Goal: Task Accomplishment & Management: Manage account settings

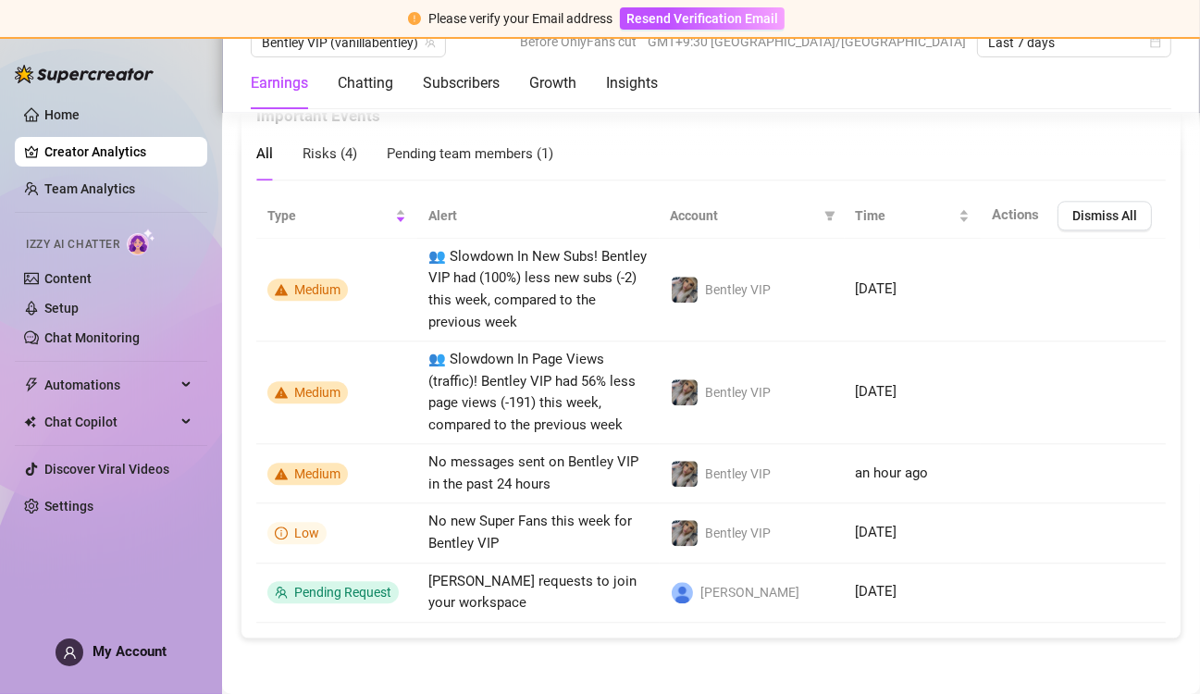
scroll to position [3829, 0]
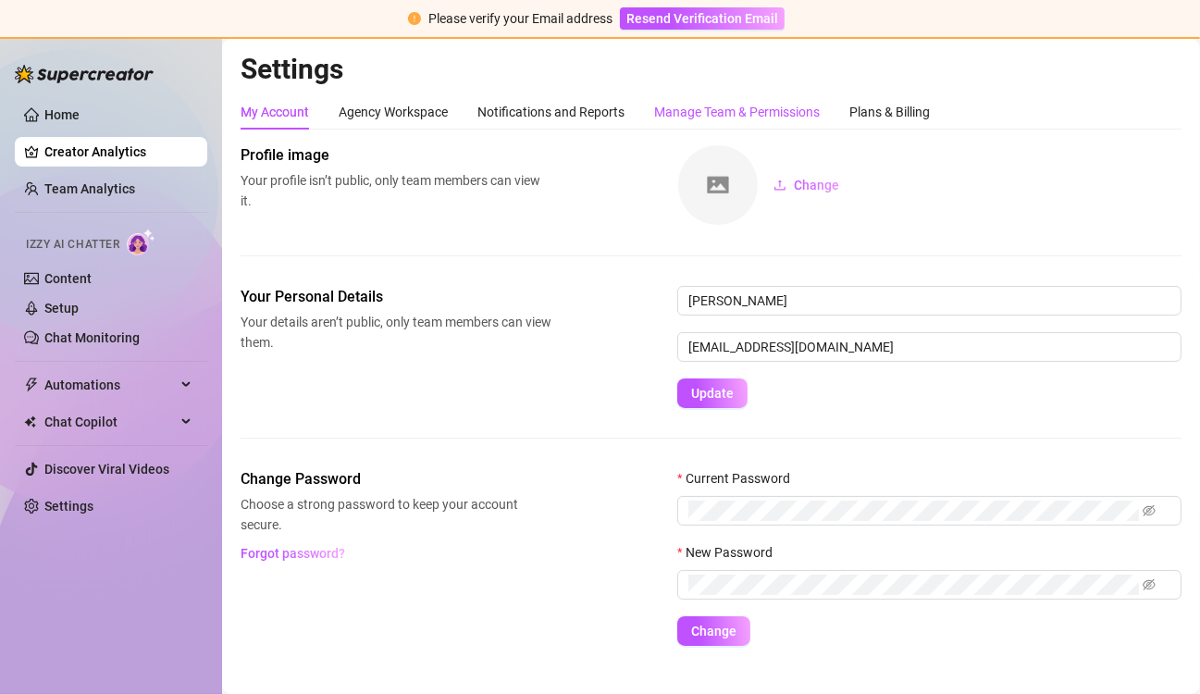
click at [744, 112] on div "Manage Team & Permissions" at bounding box center [737, 112] width 166 height 20
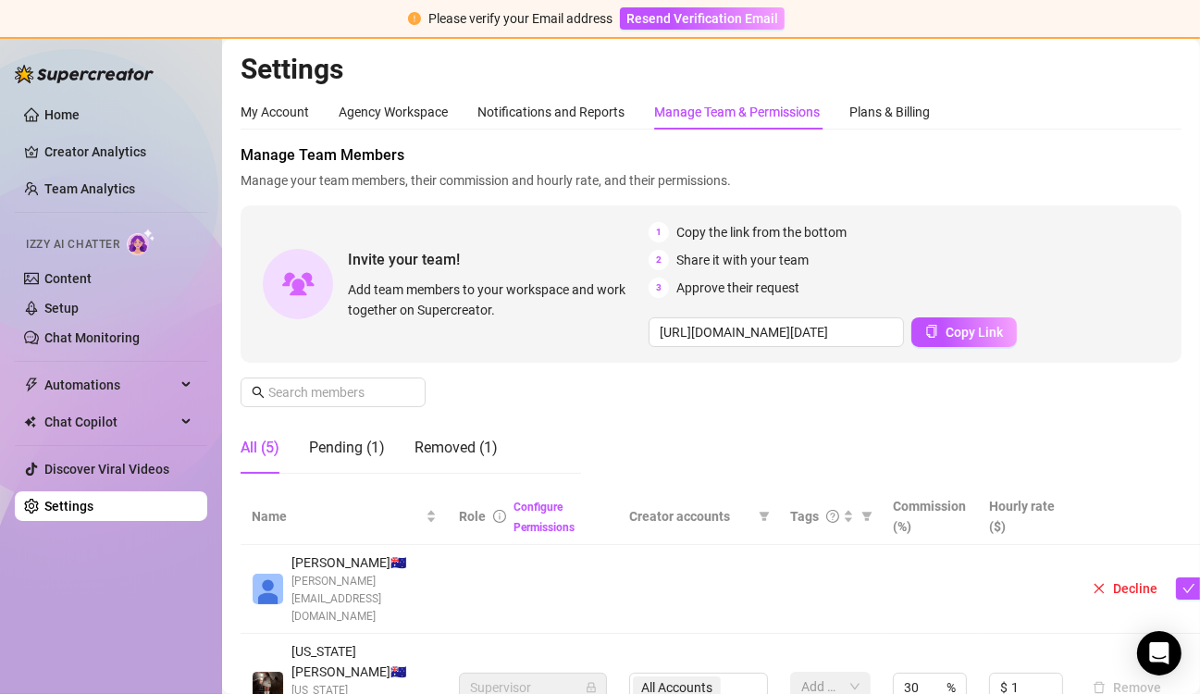
scroll to position [0, 1]
click at [164, 422] on span "Chat Copilot" at bounding box center [109, 422] width 131 height 30
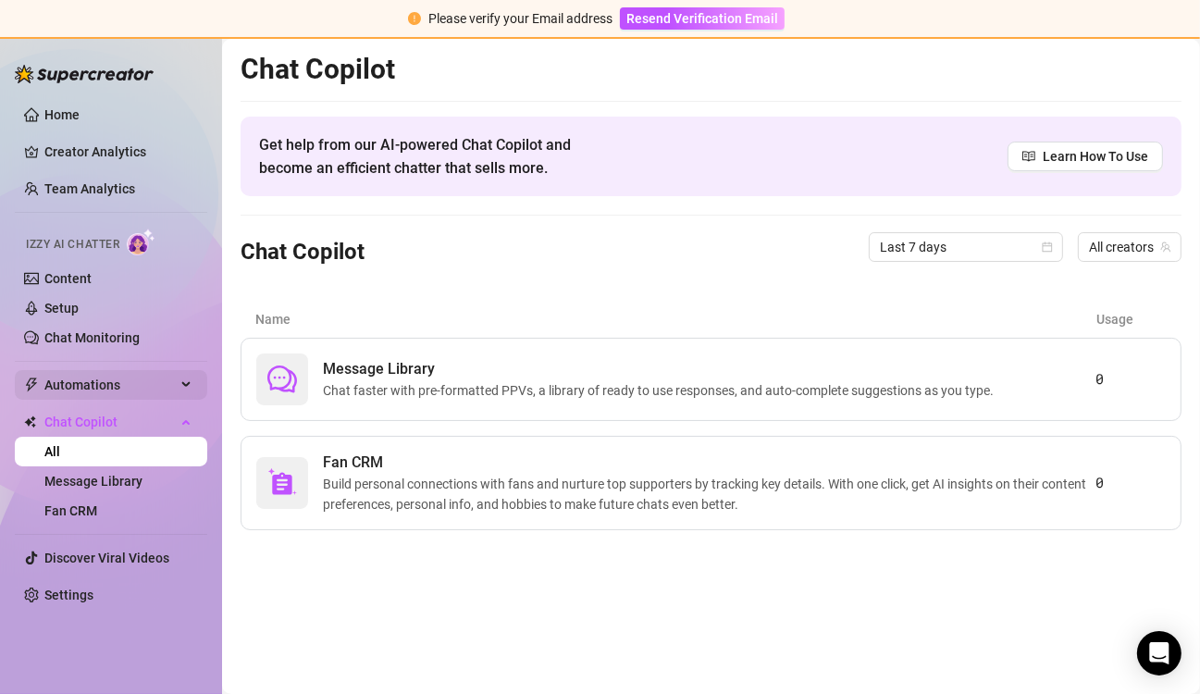
click at [112, 373] on span "Automations" at bounding box center [109, 385] width 131 height 30
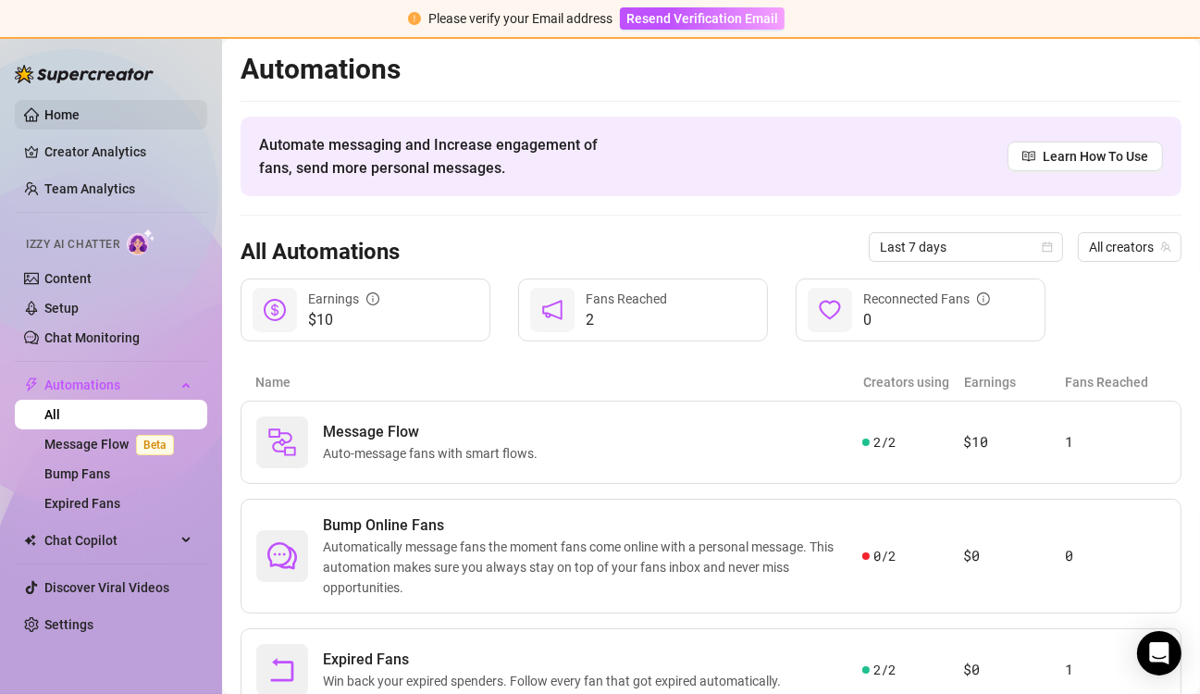
click at [71, 113] on link "Home" at bounding box center [61, 114] width 35 height 15
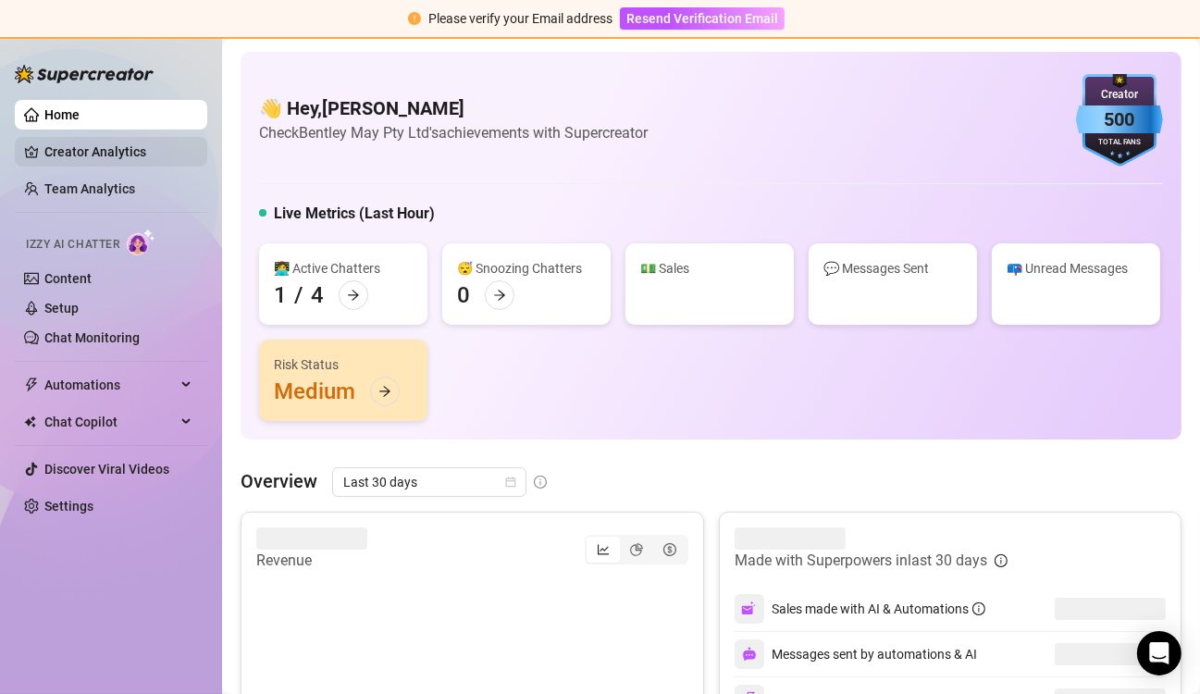
click at [70, 149] on link "Creator Analytics" at bounding box center [118, 152] width 148 height 30
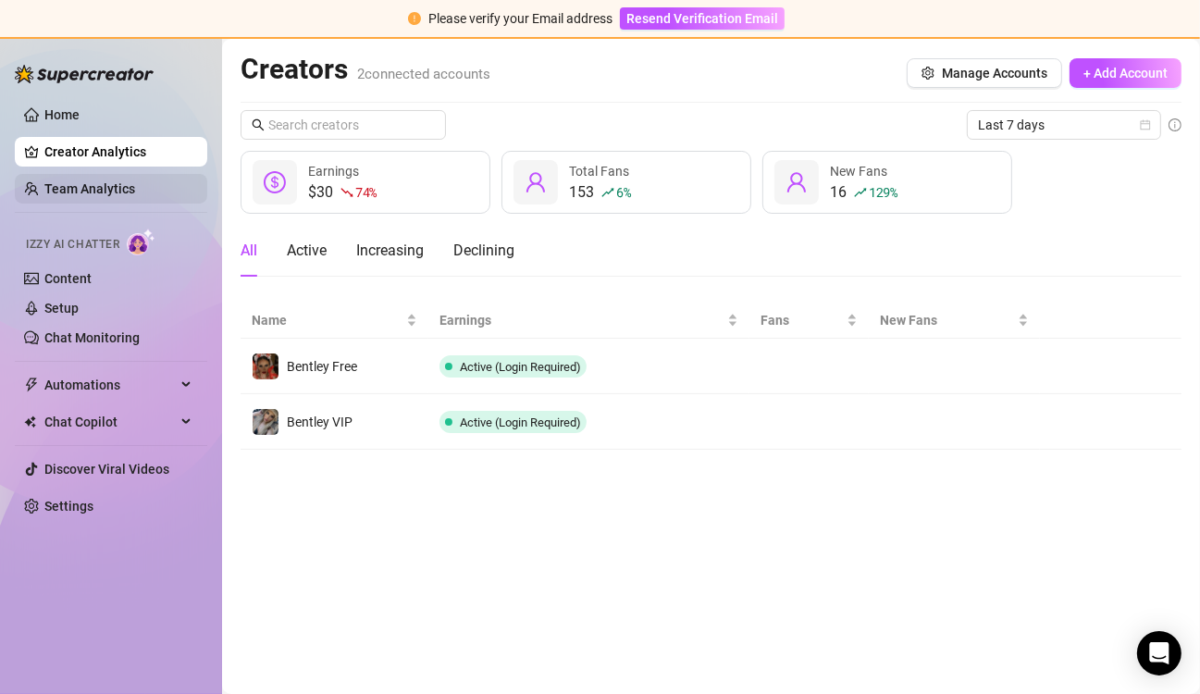
click at [80, 185] on link "Team Analytics" at bounding box center [89, 188] width 91 height 15
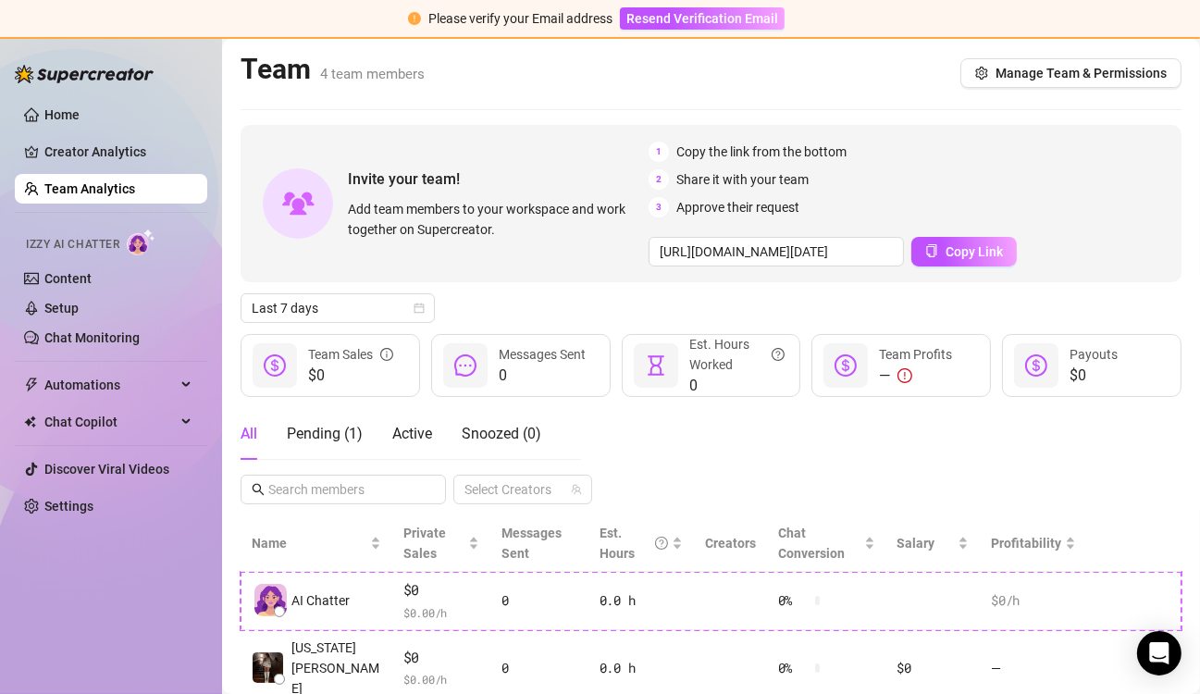
scroll to position [221, 0]
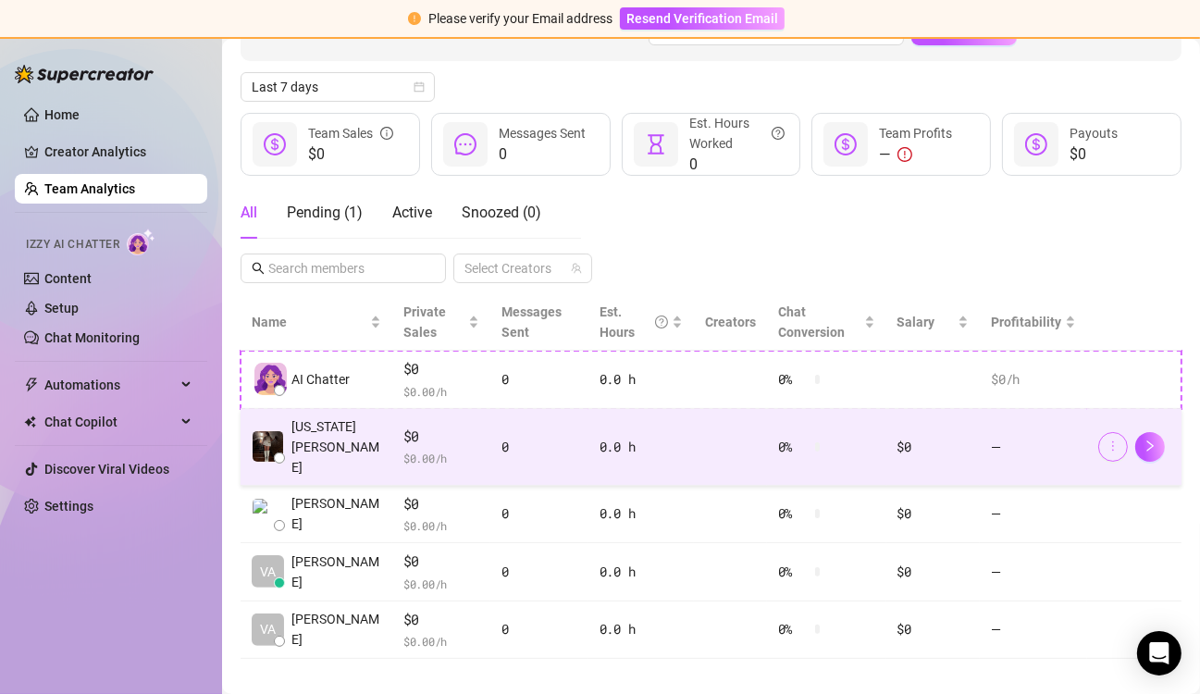
click at [1108, 432] on button "button" at bounding box center [1113, 447] width 30 height 30
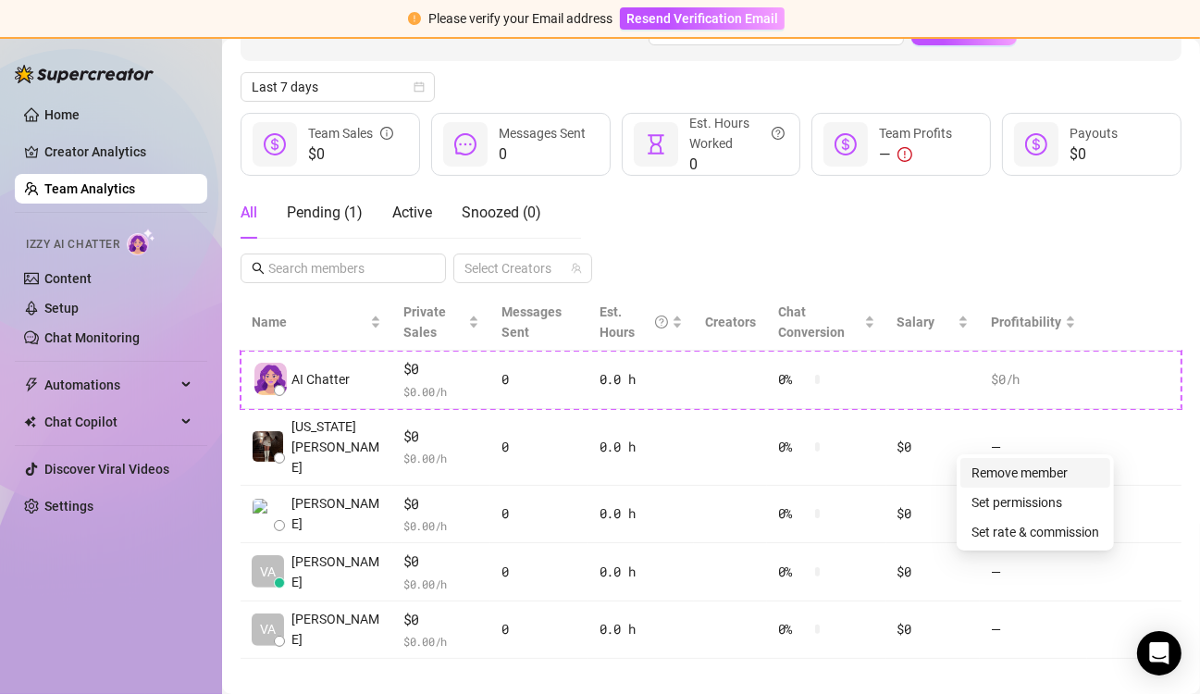
click at [1063, 475] on link "Remove member" at bounding box center [1019, 472] width 96 height 15
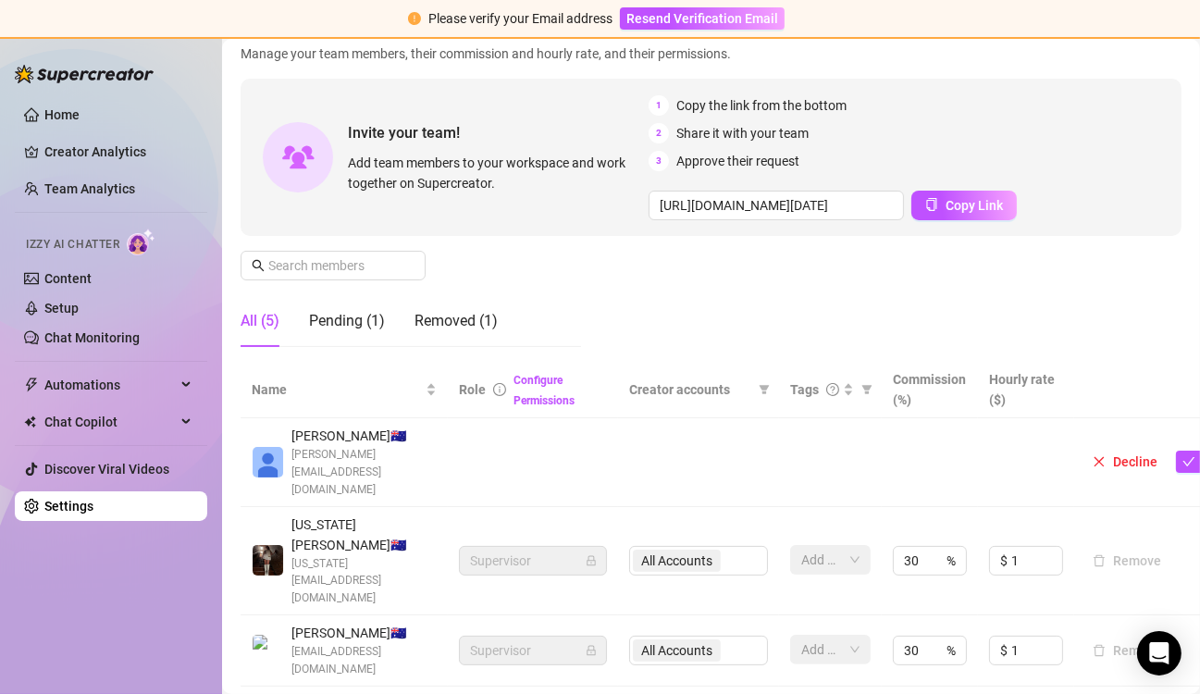
scroll to position [328, 0]
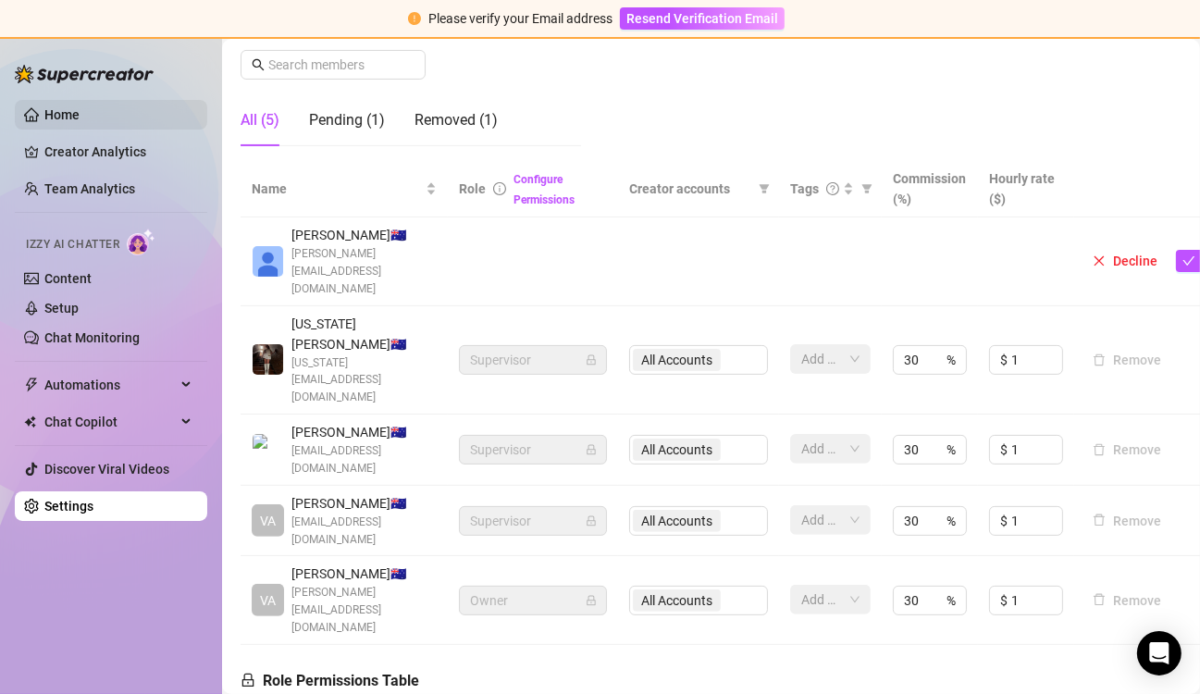
click at [70, 119] on link "Home" at bounding box center [61, 114] width 35 height 15
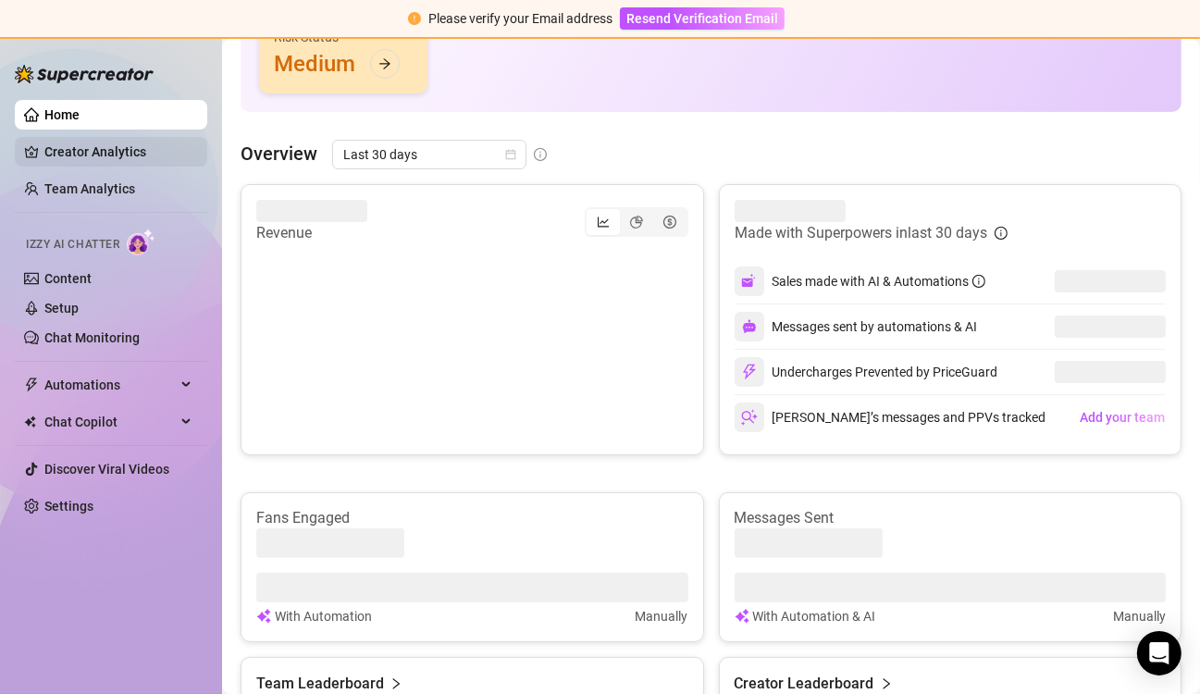
click at [122, 155] on link "Creator Analytics" at bounding box center [118, 152] width 148 height 30
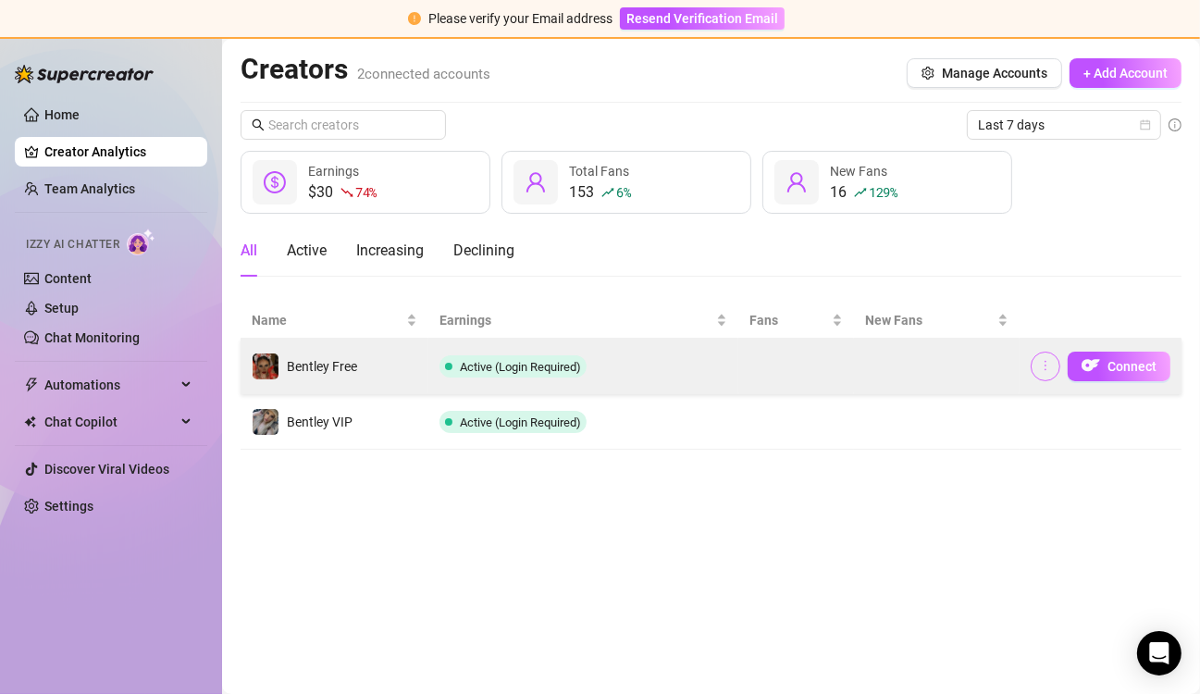
click at [1046, 372] on span "button" at bounding box center [1045, 366] width 13 height 15
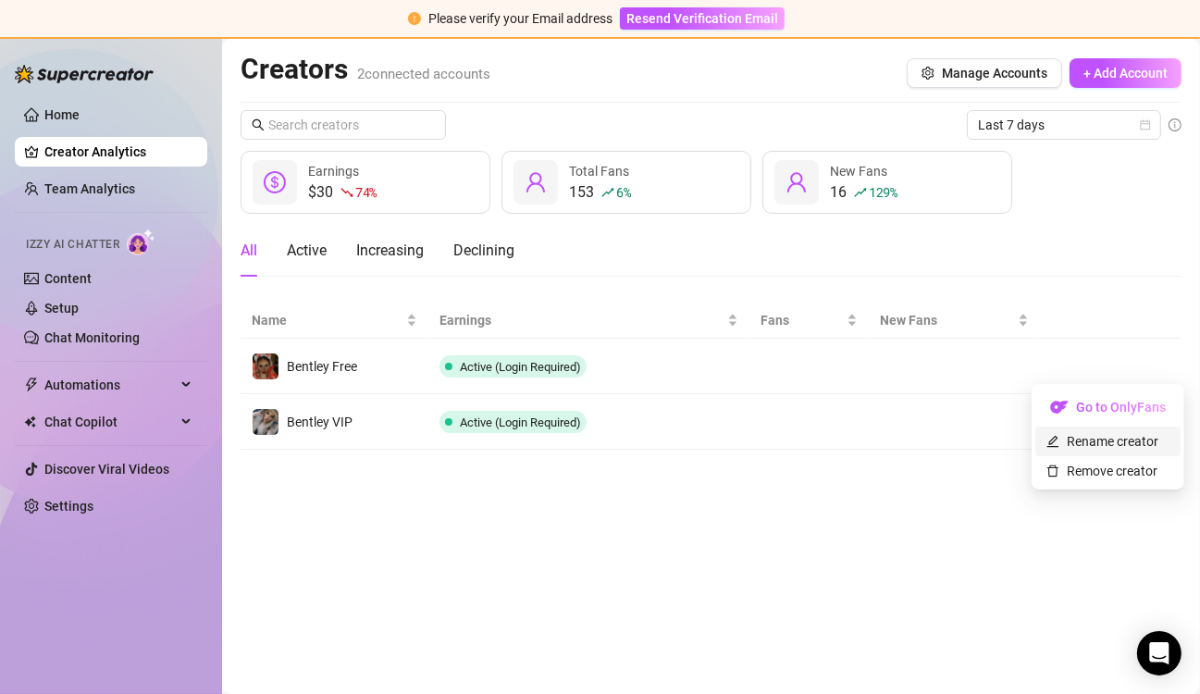
click at [1093, 437] on link "Rename creator" at bounding box center [1102, 441] width 112 height 15
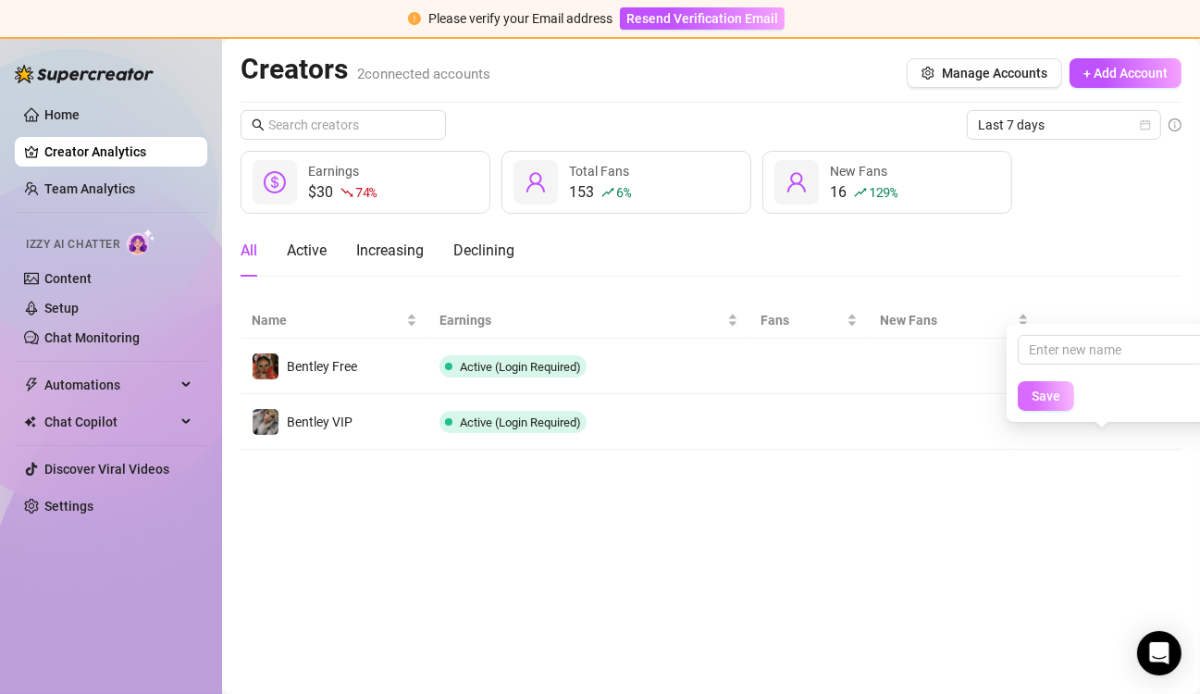
click at [1047, 391] on span "Save" at bounding box center [1046, 396] width 29 height 15
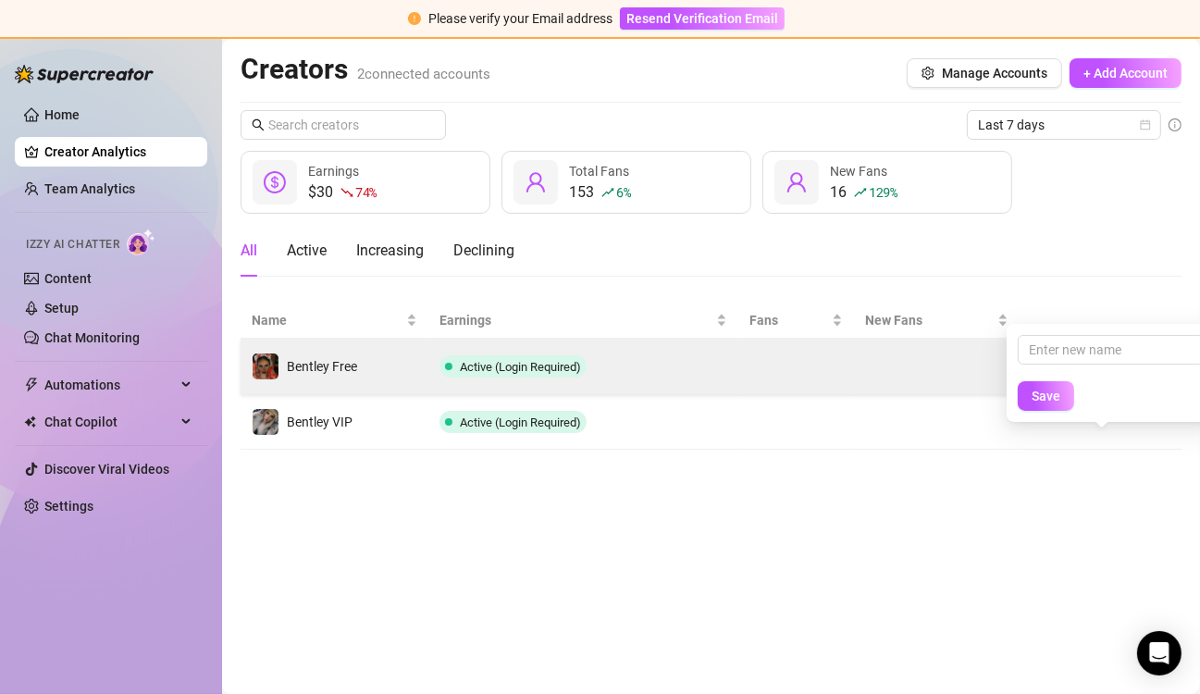
click at [1026, 381] on td "Connect" at bounding box center [1101, 367] width 162 height 56
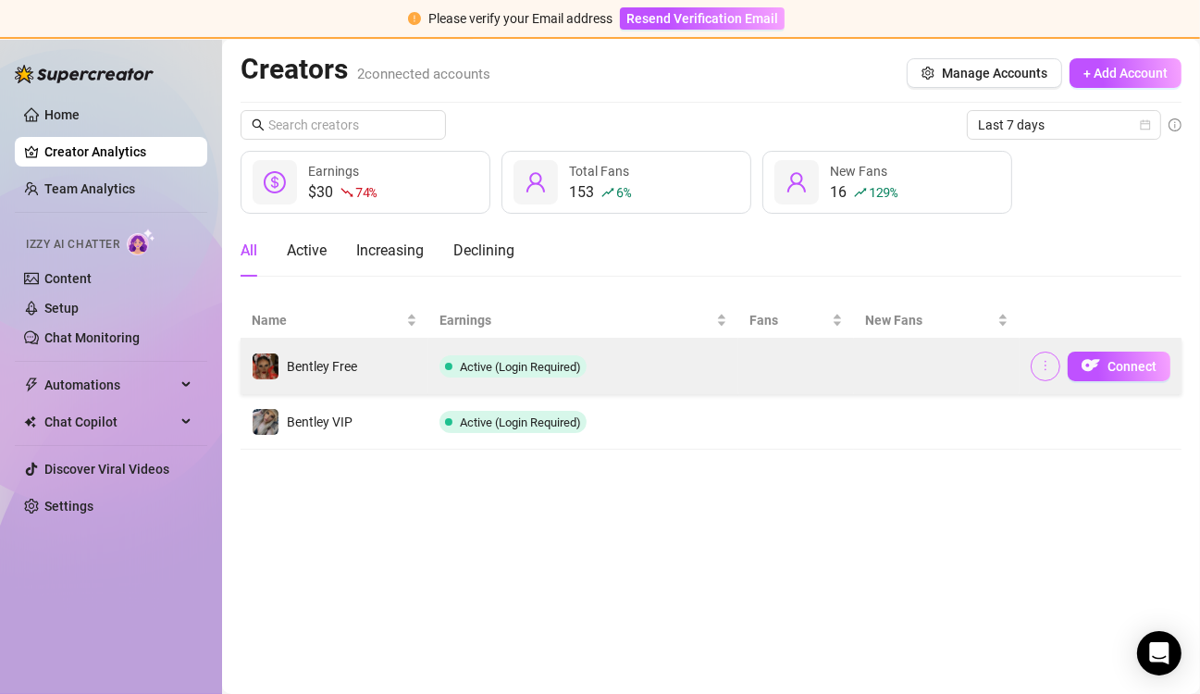
click at [1049, 368] on icon "more" at bounding box center [1045, 365] width 13 height 13
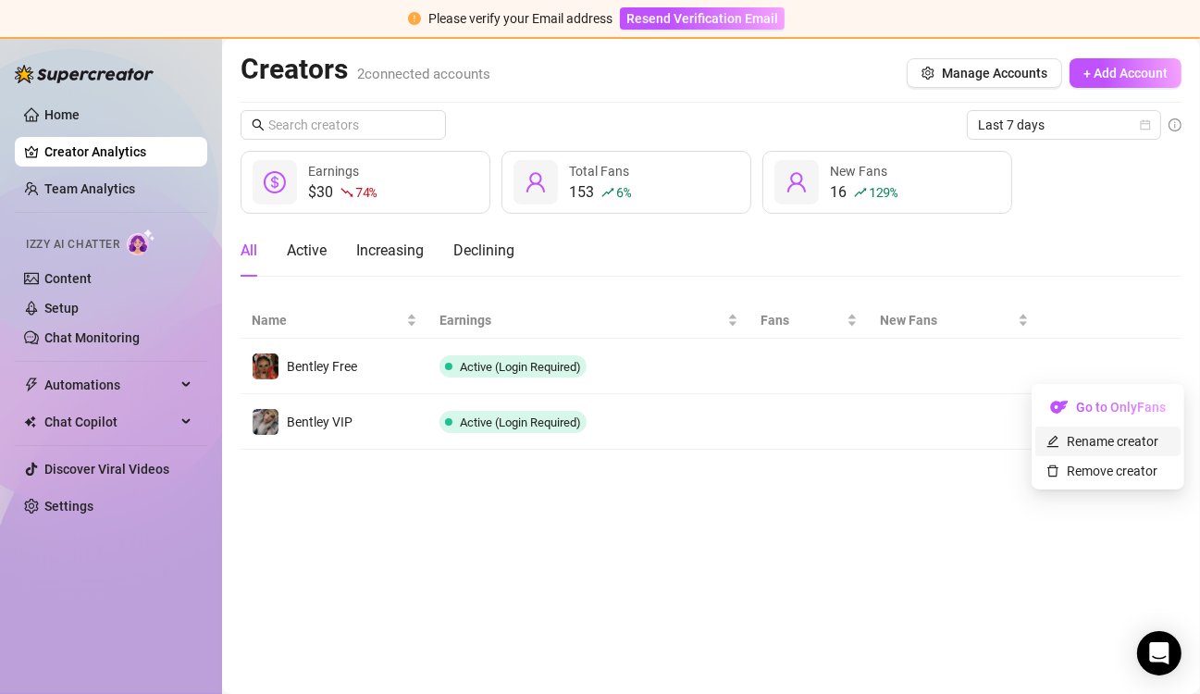
click at [1072, 445] on link "Rename creator" at bounding box center [1102, 441] width 112 height 15
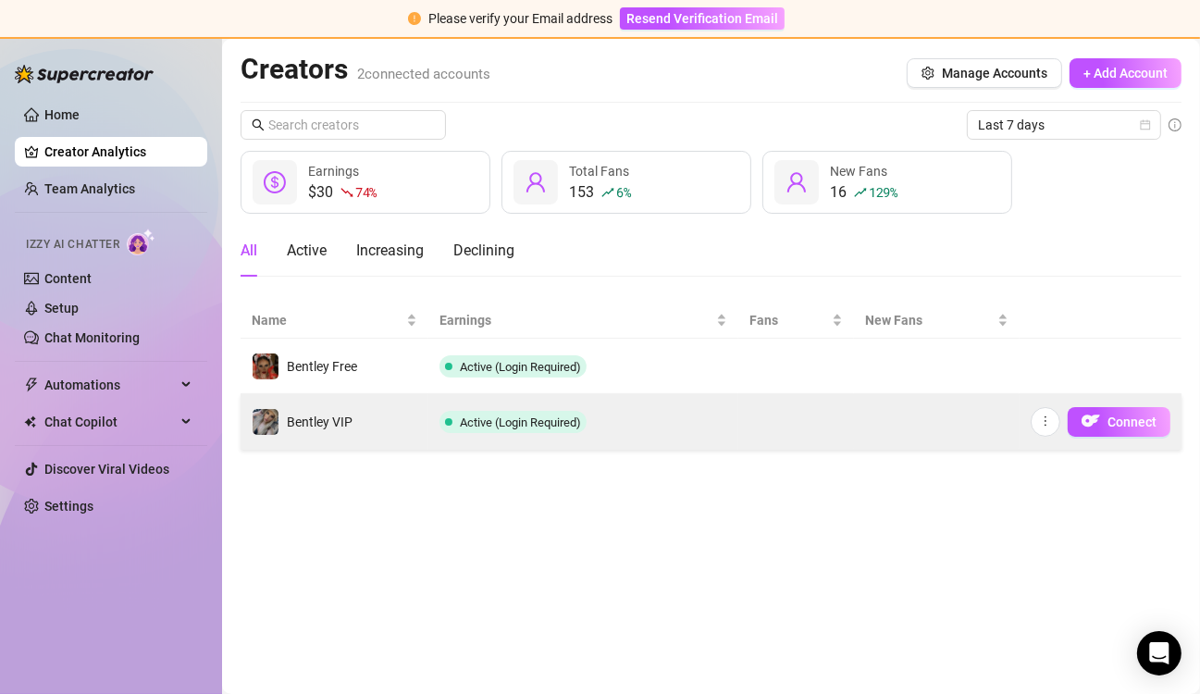
click at [1048, 445] on td "Connect" at bounding box center [1101, 422] width 162 height 56
click at [1053, 418] on button "button" at bounding box center [1046, 422] width 30 height 30
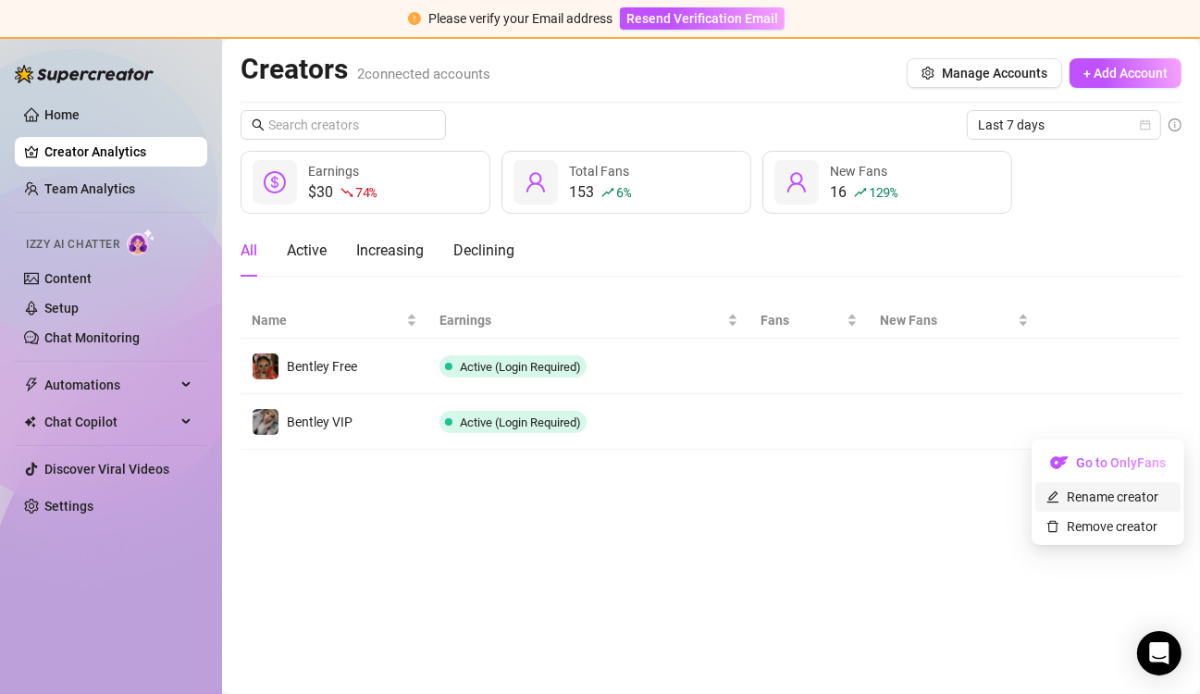
click at [1110, 501] on link "Rename creator" at bounding box center [1102, 496] width 112 height 15
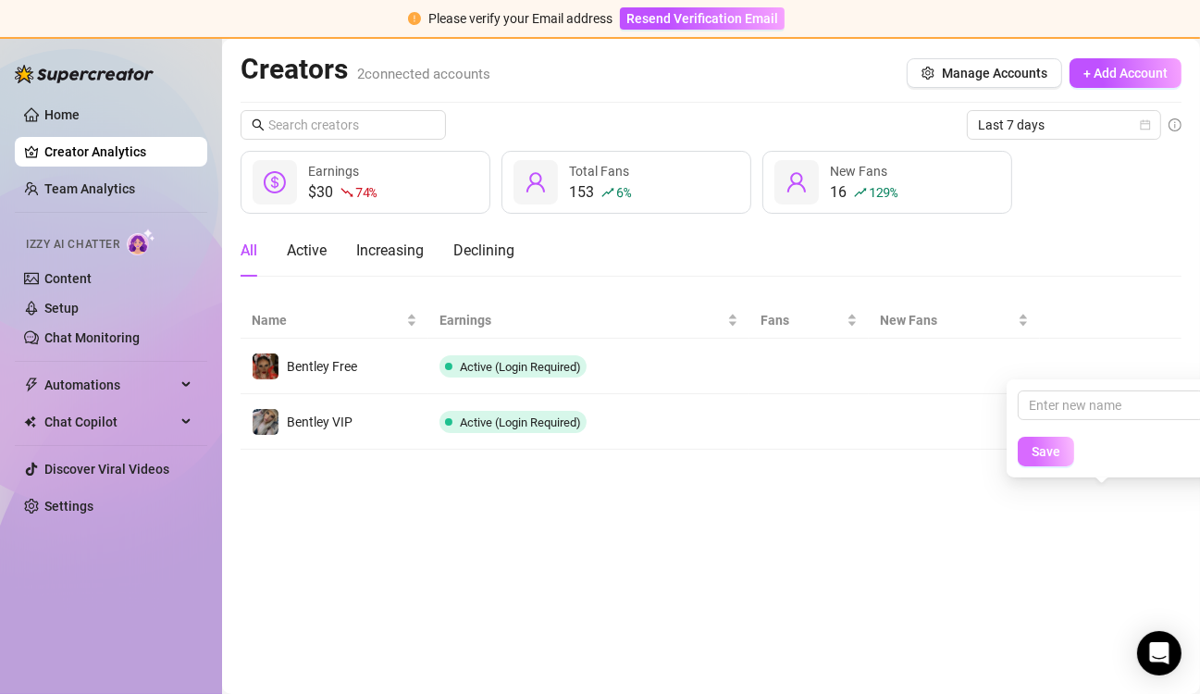
click at [1051, 458] on span "Save" at bounding box center [1046, 451] width 29 height 15
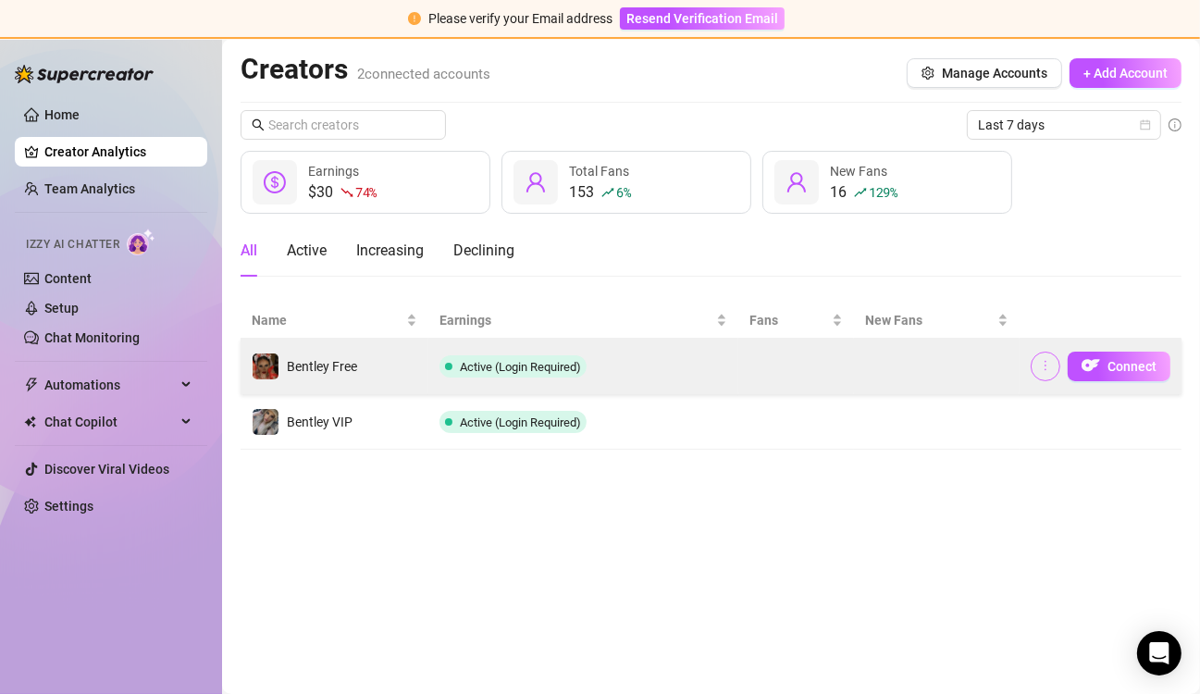
click at [1046, 371] on icon "more" at bounding box center [1045, 365] width 13 height 13
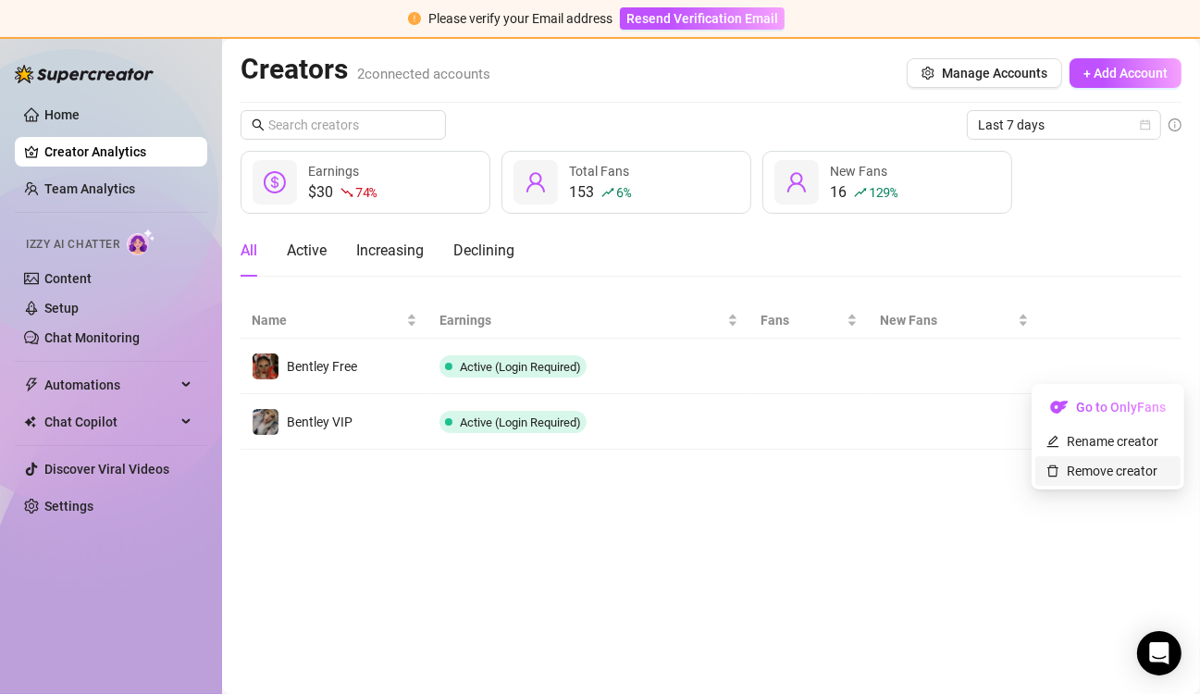
click at [1100, 474] on link "Remove creator" at bounding box center [1101, 471] width 111 height 15
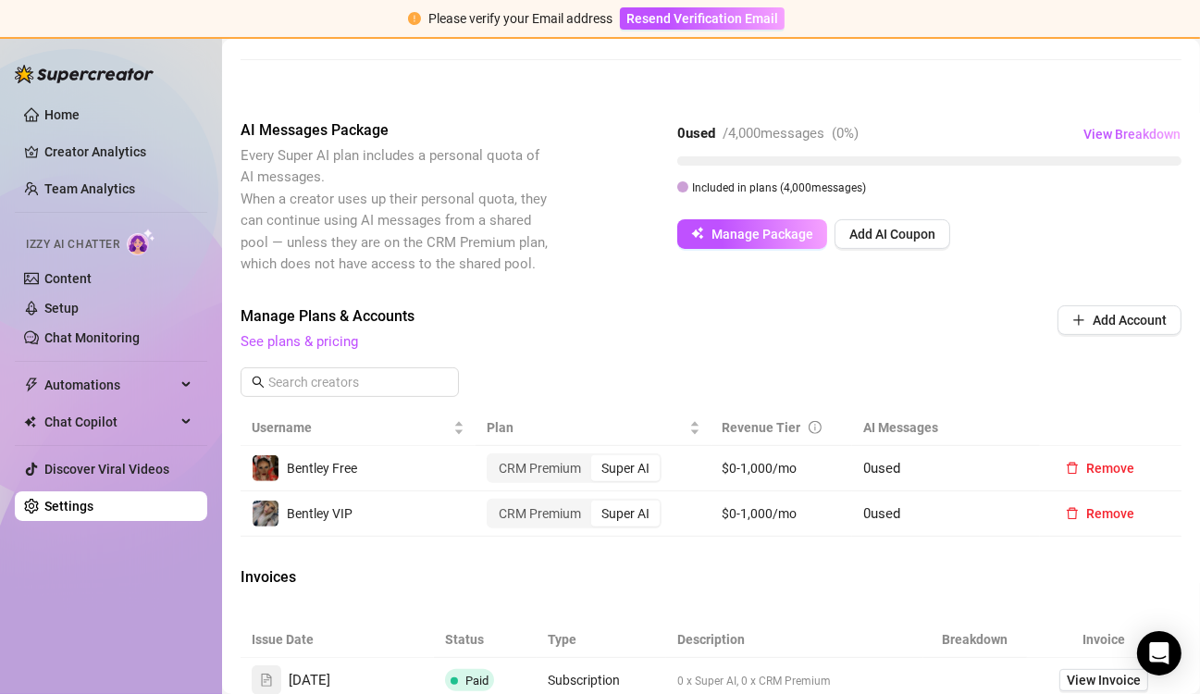
scroll to position [476, 0]
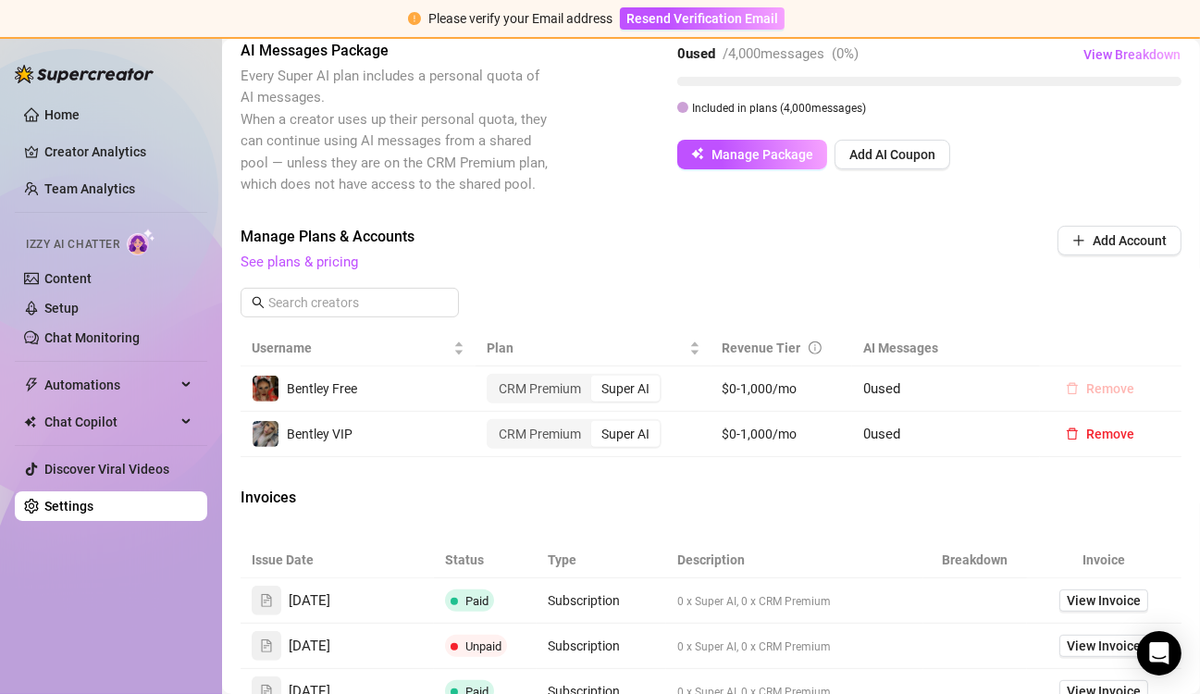
click at [1086, 396] on span "Remove" at bounding box center [1110, 388] width 48 height 15
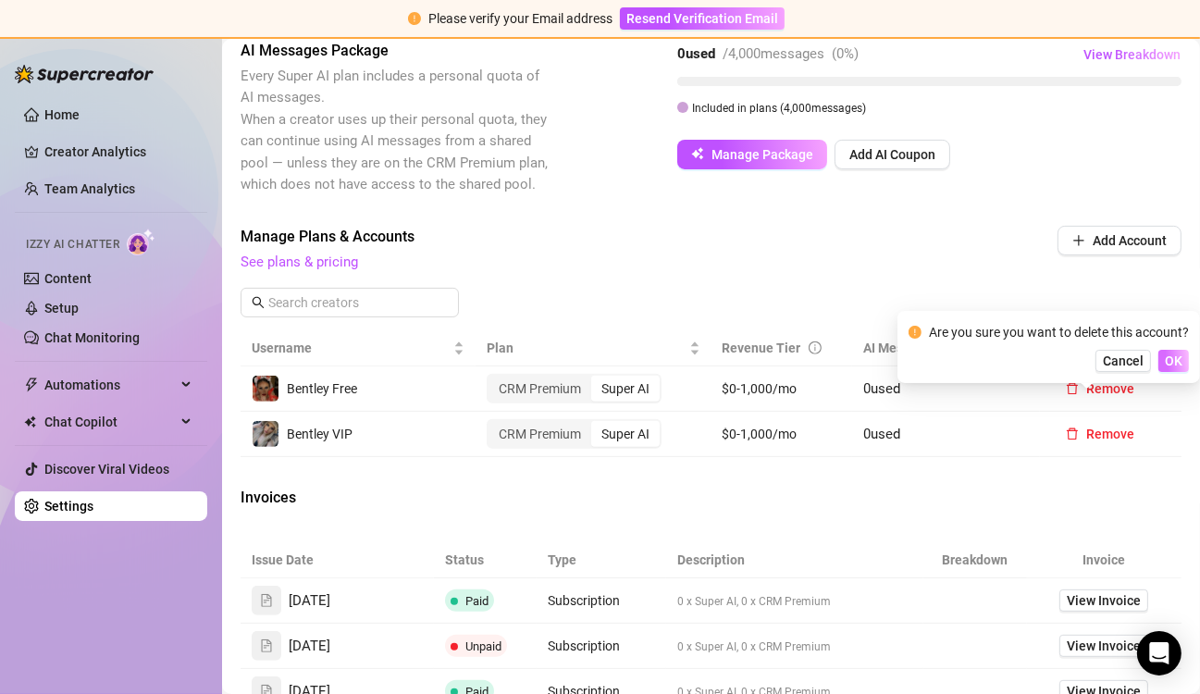
click at [1182, 361] on span "OK" at bounding box center [1174, 360] width 18 height 15
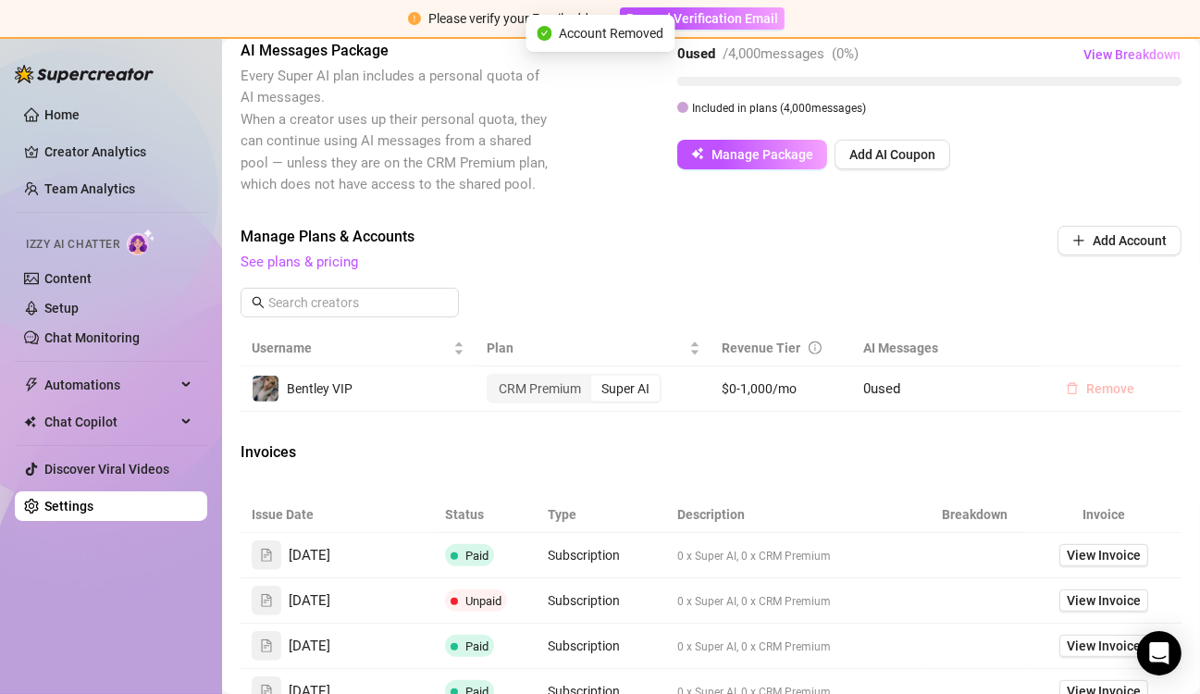
click at [1096, 396] on span "Remove" at bounding box center [1110, 388] width 48 height 15
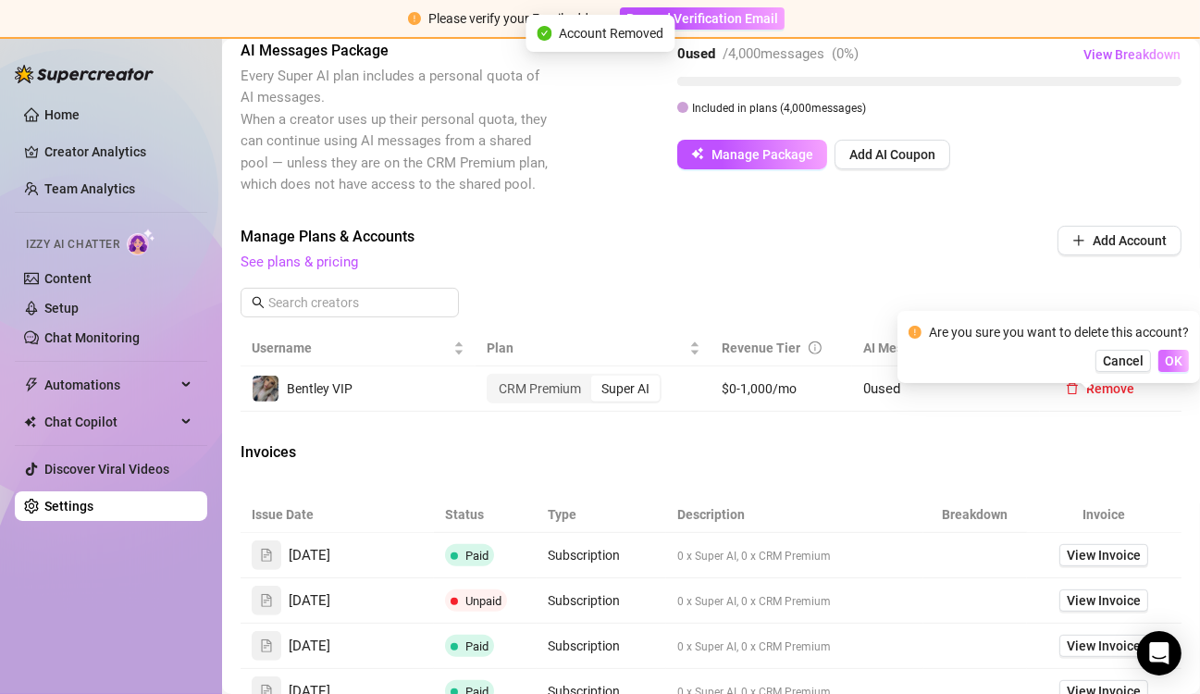
click at [1176, 366] on span "OK" at bounding box center [1174, 360] width 18 height 15
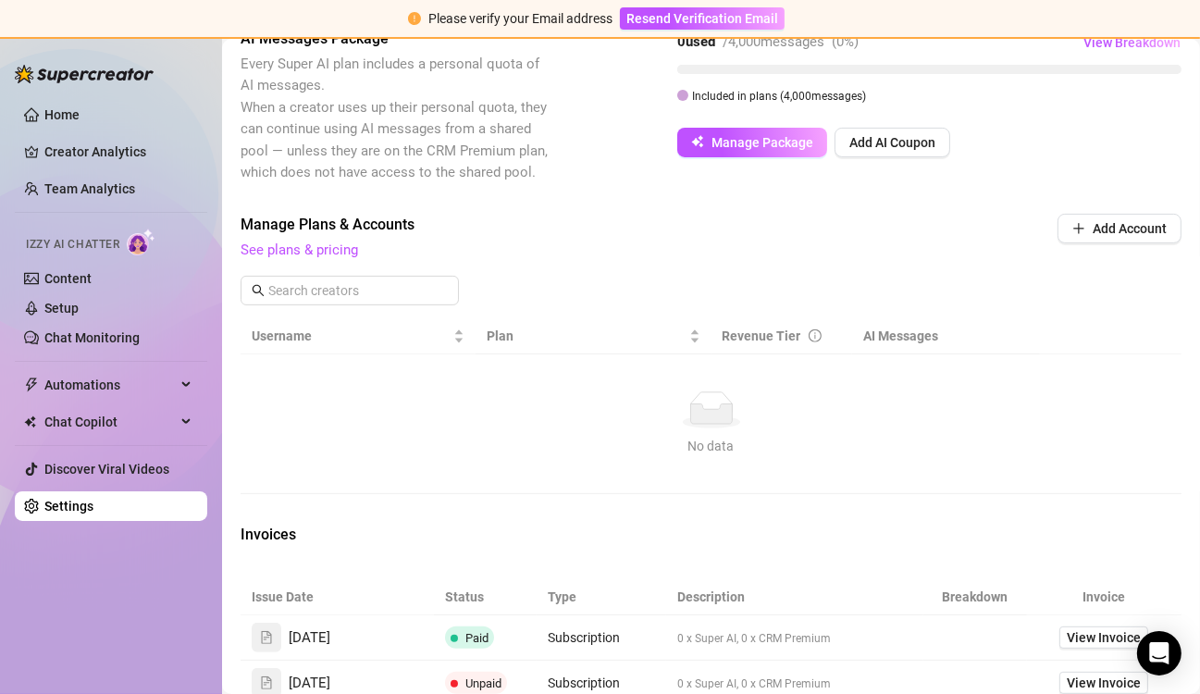
scroll to position [489, 0]
click at [97, 181] on link "Team Analytics" at bounding box center [89, 188] width 91 height 15
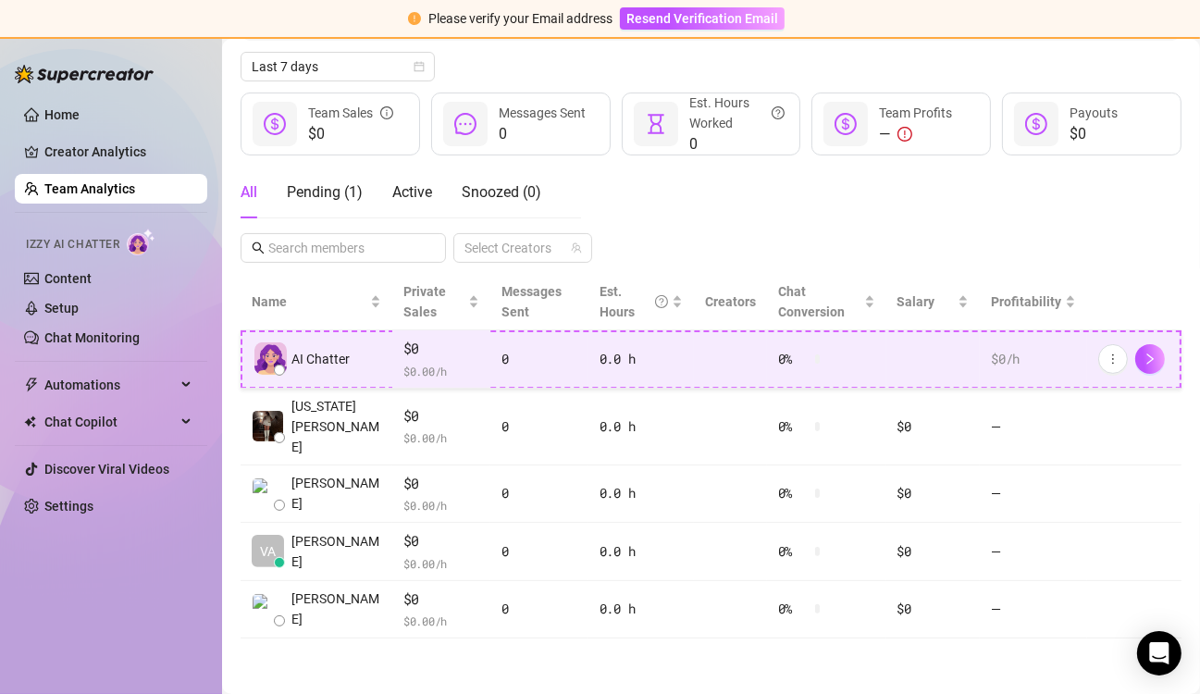
scroll to position [221, 0]
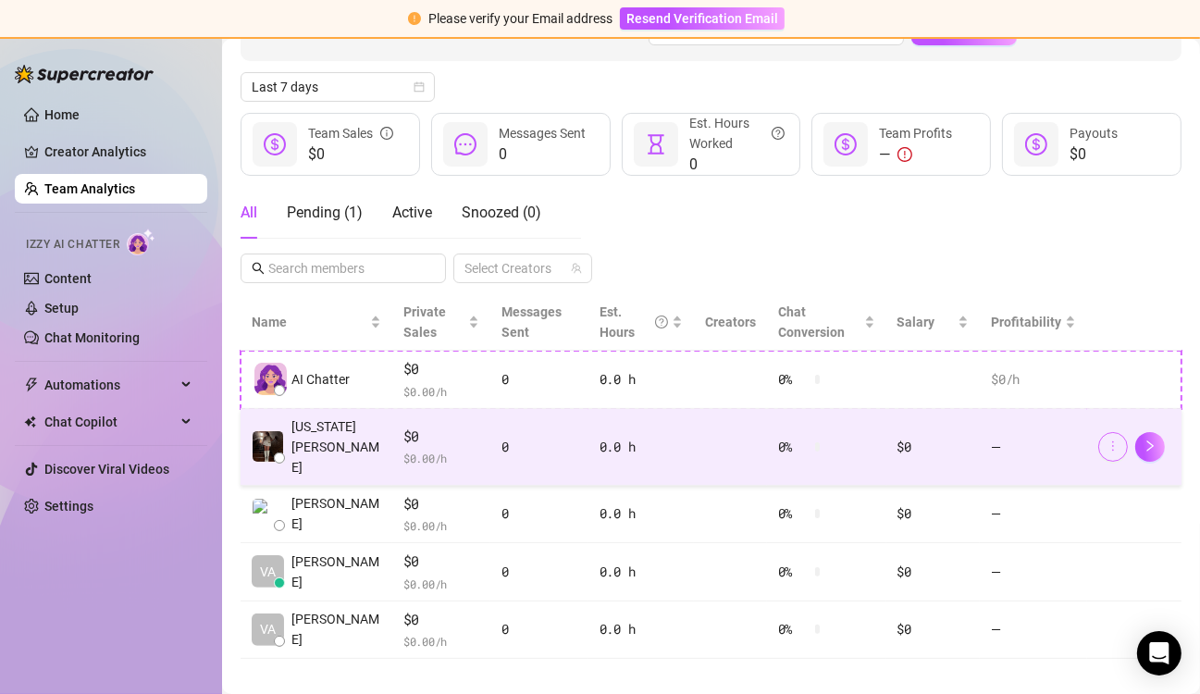
click at [1107, 439] on icon "more" at bounding box center [1113, 445] width 13 height 13
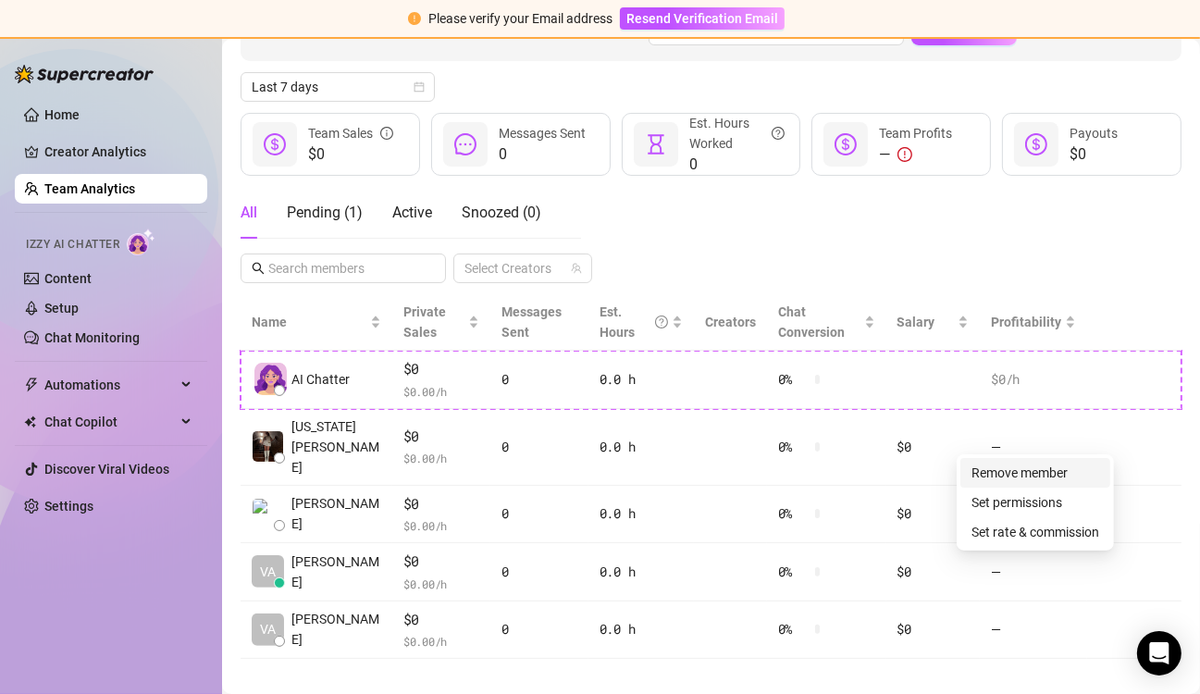
click at [1048, 469] on link "Remove member" at bounding box center [1019, 472] width 96 height 15
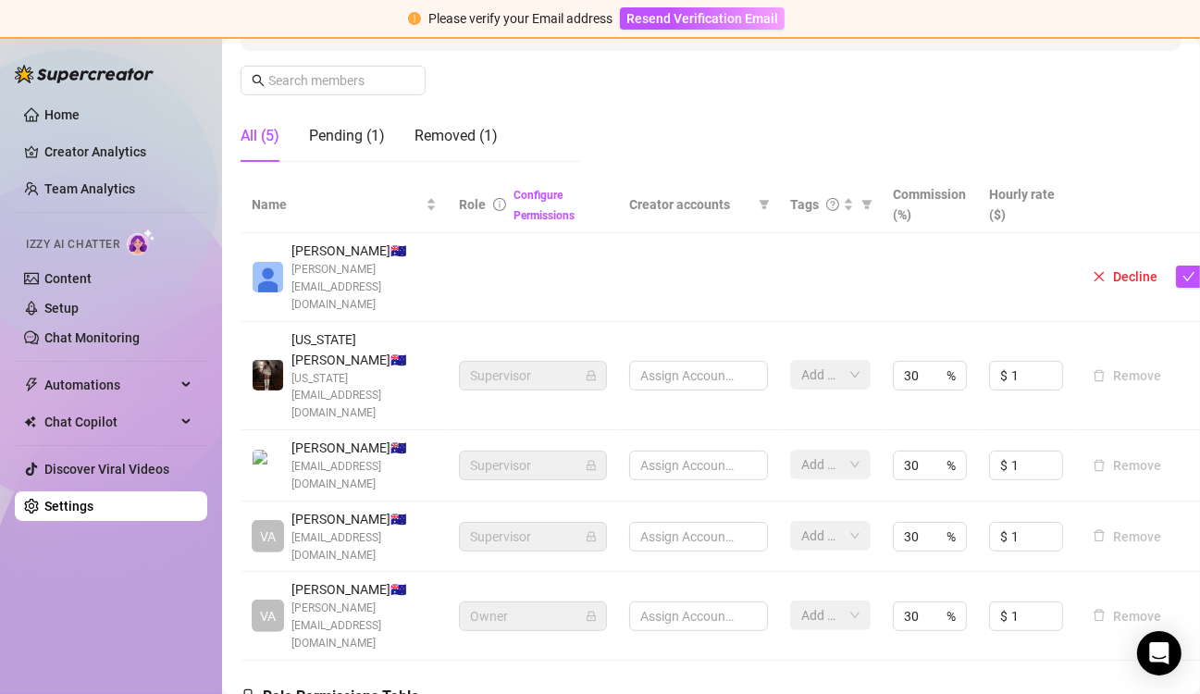
scroll to position [322, 0]
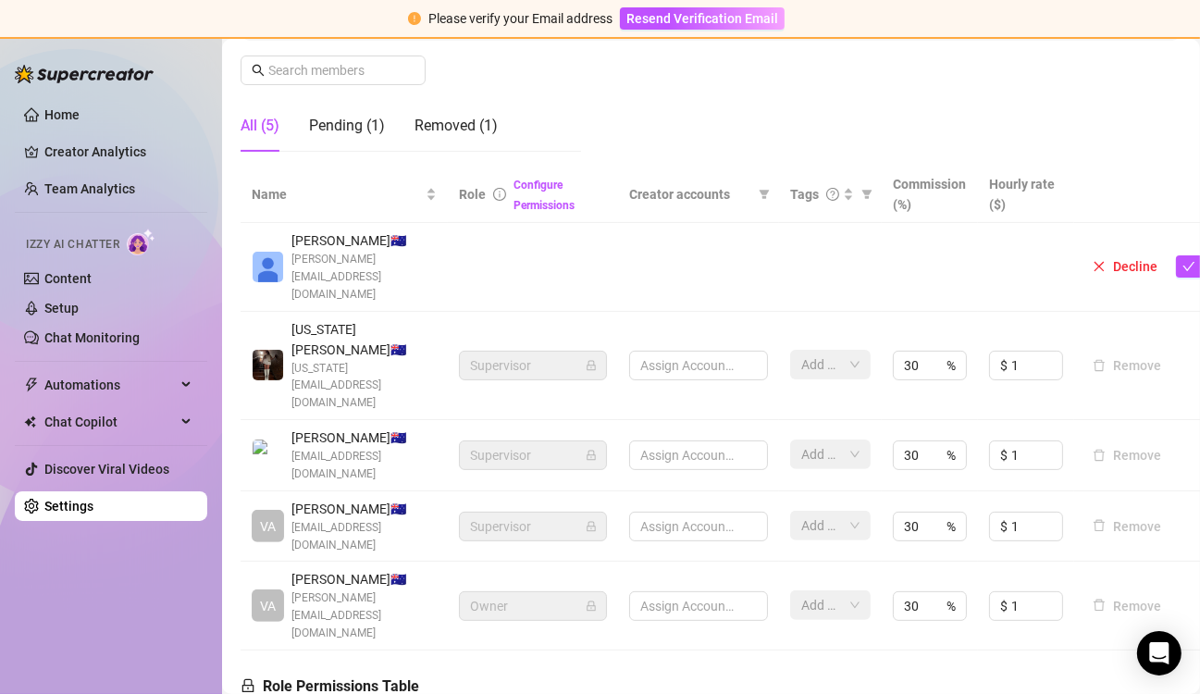
click at [311, 569] on span "[PERSON_NAME] 🇦🇺" at bounding box center [363, 579] width 145 height 20
click at [449, 124] on div "Removed (1)" at bounding box center [456, 126] width 83 height 22
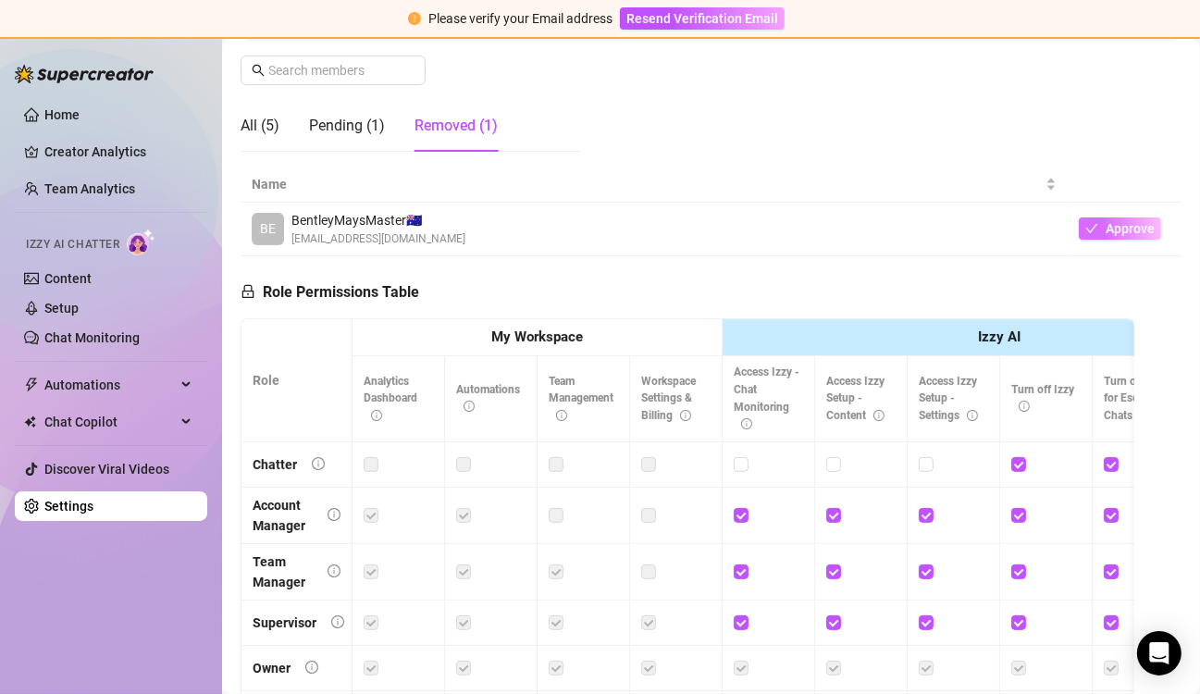
click at [1106, 226] on span "Approve" at bounding box center [1130, 228] width 49 height 15
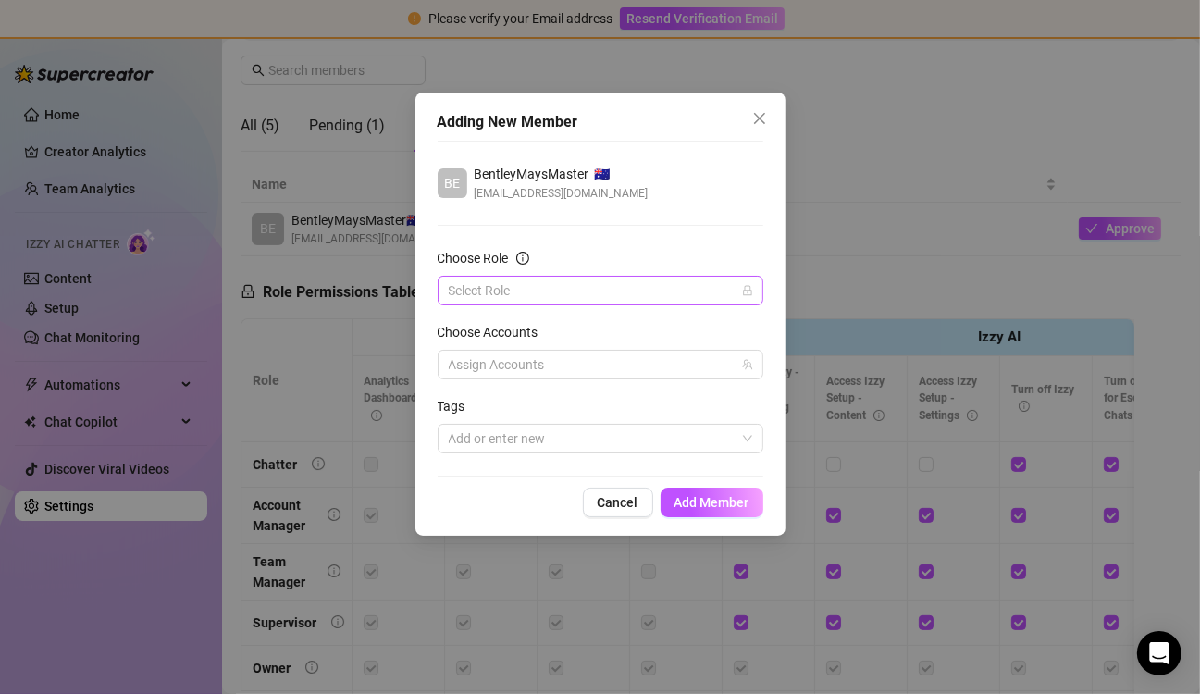
click at [689, 290] on input "Choose Role" at bounding box center [592, 291] width 287 height 28
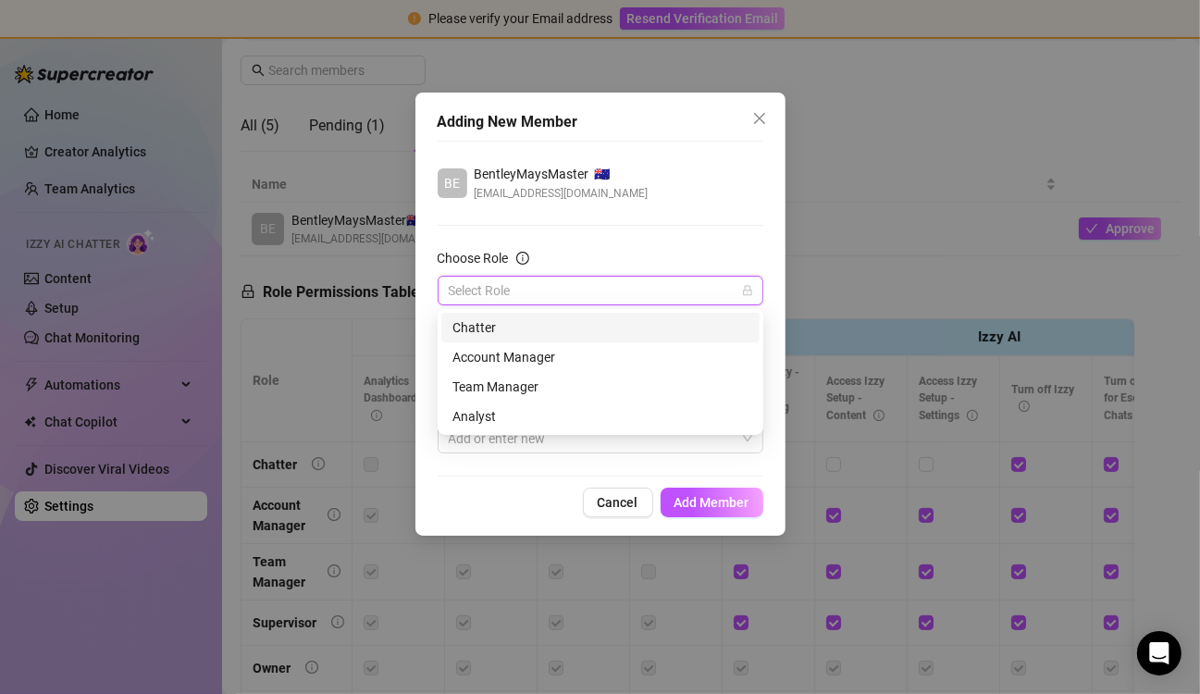
click at [687, 290] on input "Choose Role" at bounding box center [592, 291] width 287 height 28
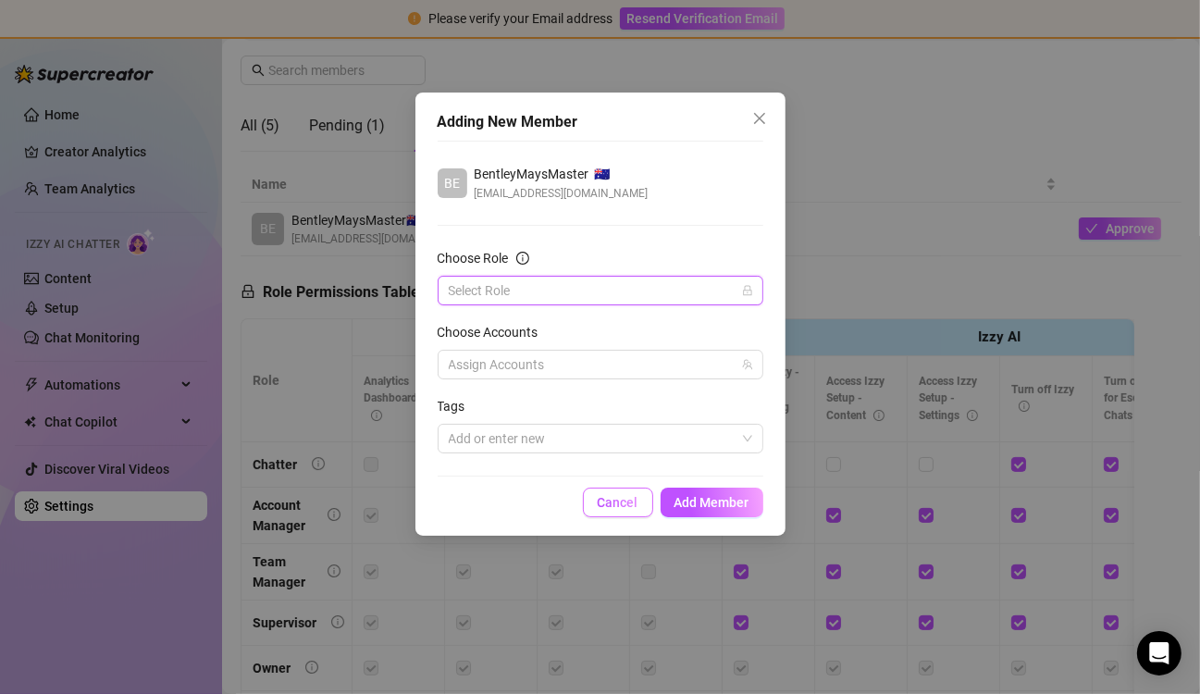
click at [623, 505] on span "Cancel" at bounding box center [618, 502] width 41 height 15
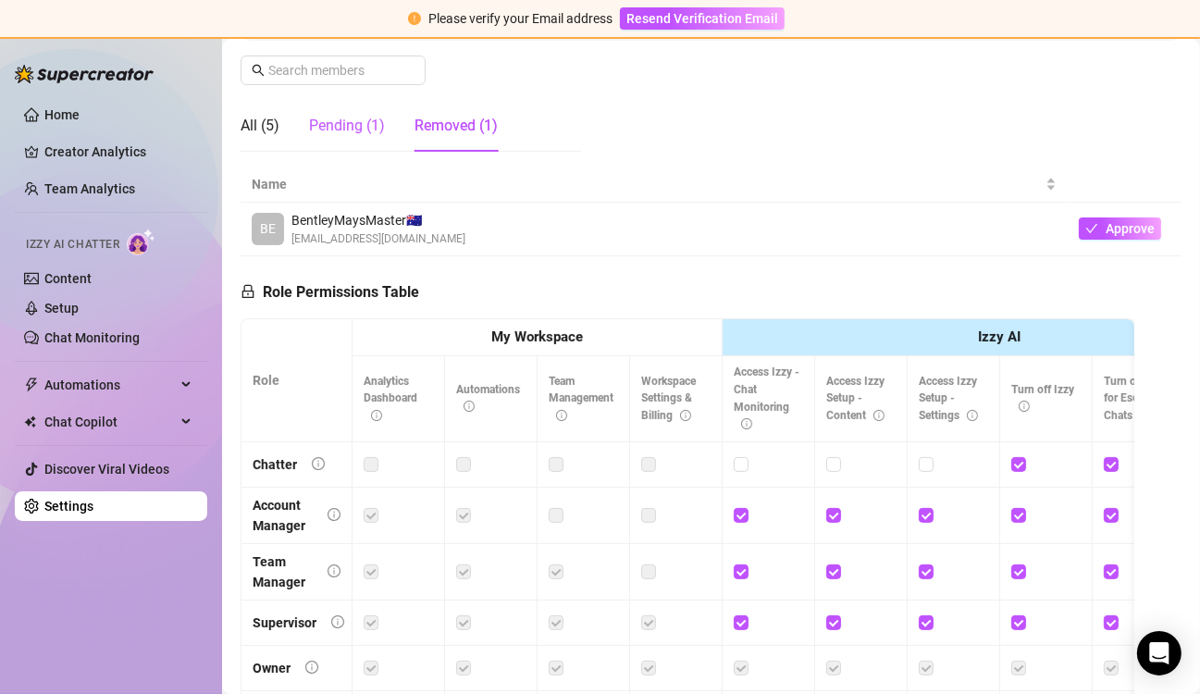
click at [355, 130] on div "Pending (1)" at bounding box center [347, 126] width 76 height 22
click at [1098, 222] on button "Approve" at bounding box center [1129, 228] width 82 height 22
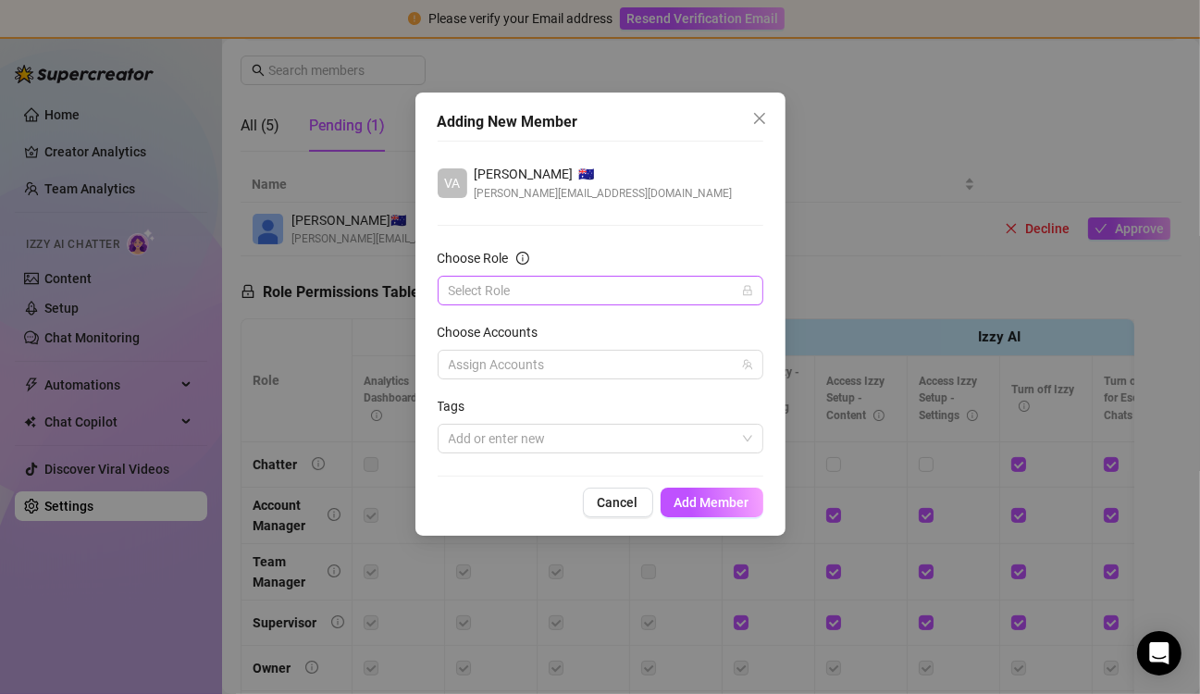
click at [495, 287] on input "Choose Role" at bounding box center [592, 291] width 287 height 28
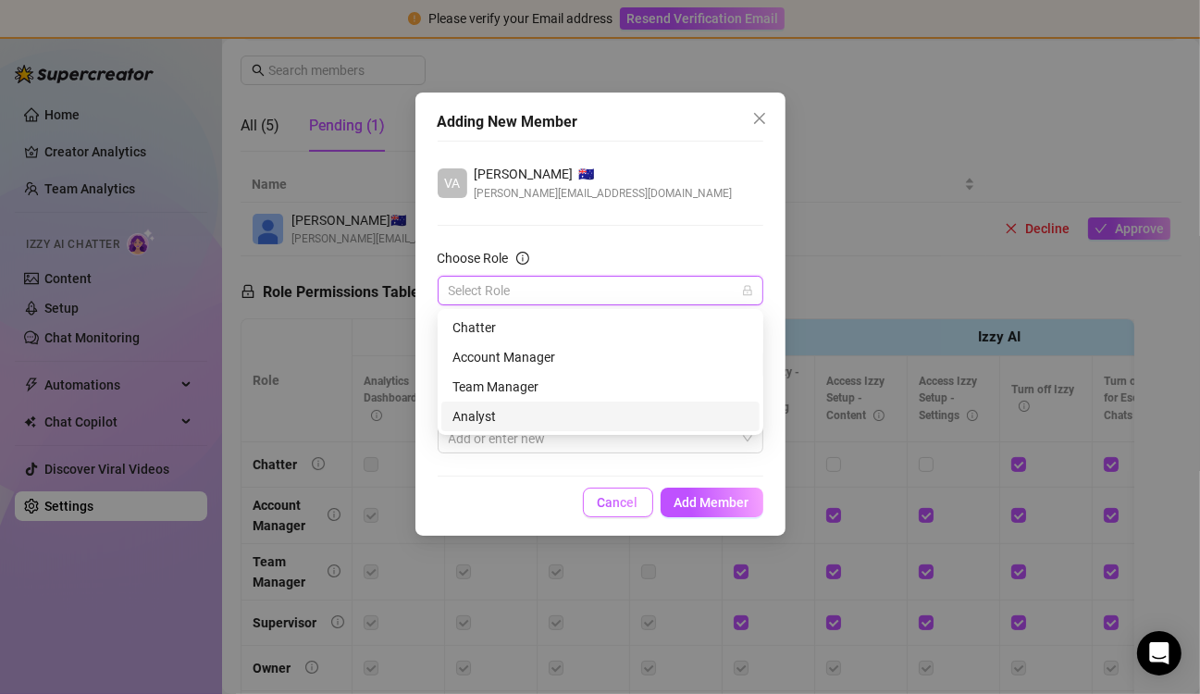
click at [613, 506] on span "Cancel" at bounding box center [618, 502] width 41 height 15
click at [613, 506] on div at bounding box center [583, 515] width 69 height 20
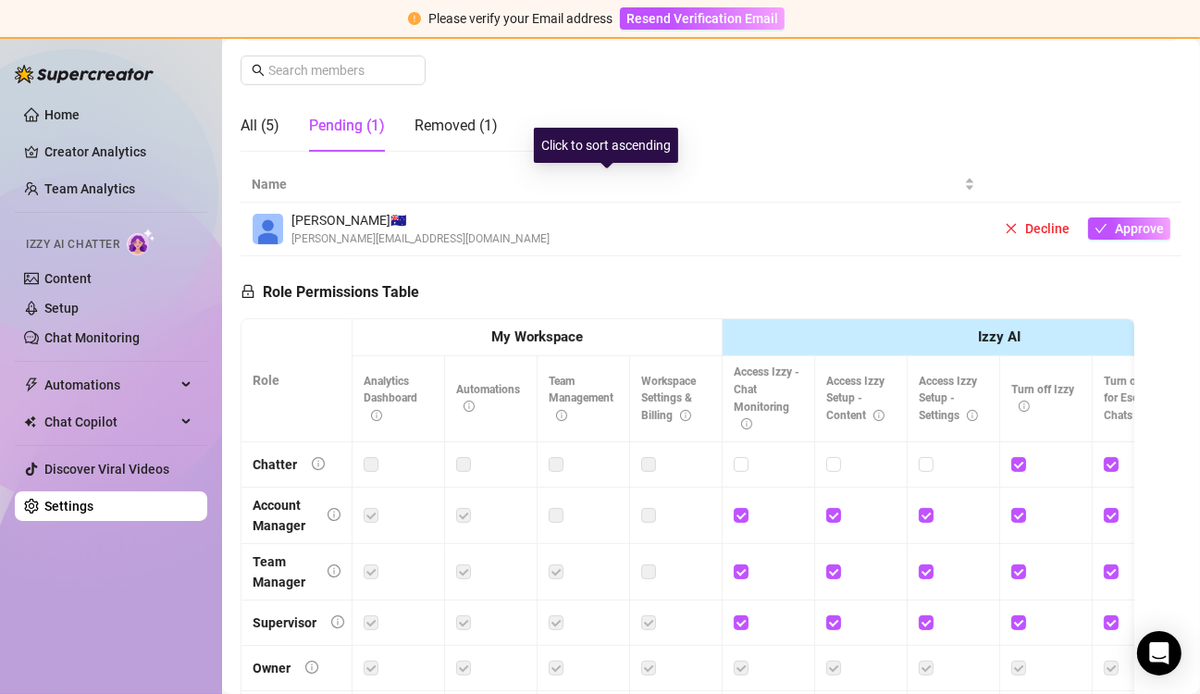
click at [279, 124] on div "All (5) Pending (1) Removed (1)" at bounding box center [369, 126] width 257 height 52
click at [270, 124] on div "All (5)" at bounding box center [260, 126] width 39 height 22
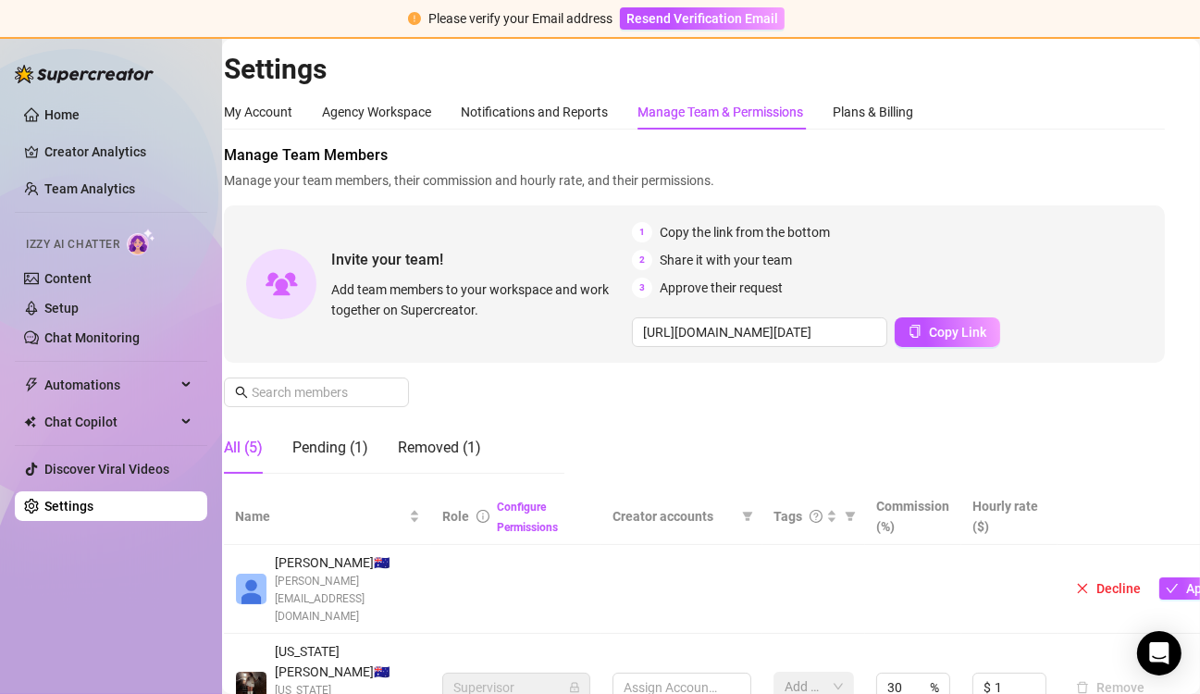
scroll to position [0, 0]
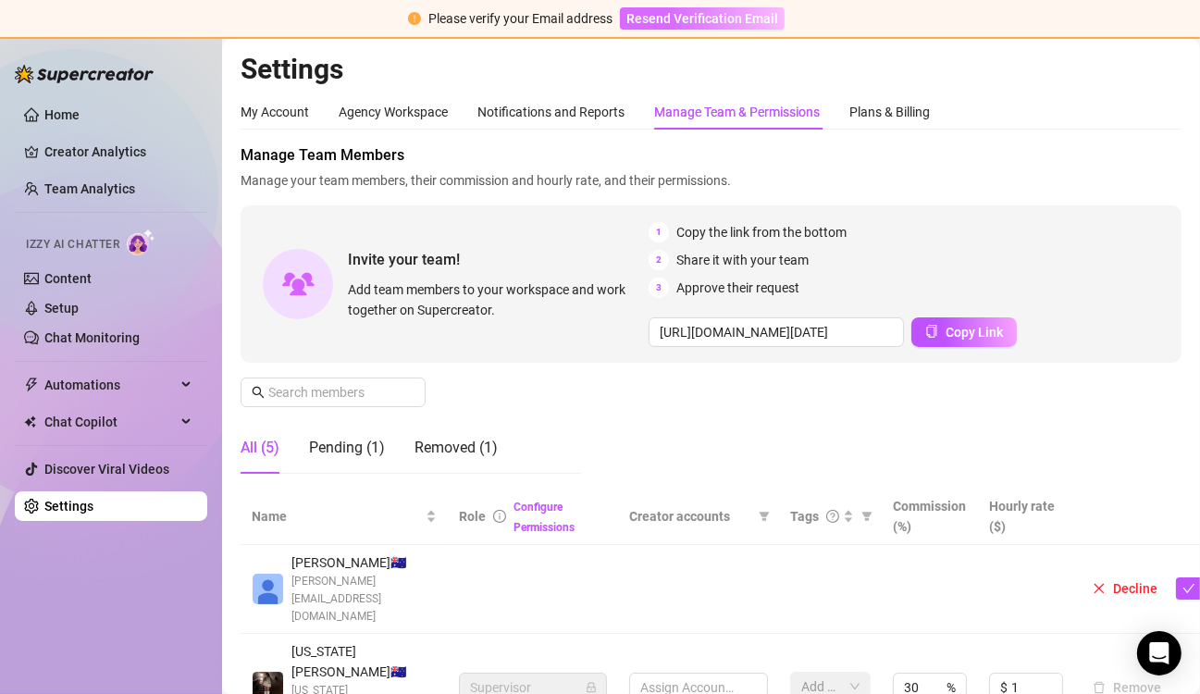
click at [724, 22] on span "Resend Verification Email" at bounding box center [702, 18] width 152 height 15
click at [538, 119] on div "Notifications and Reports" at bounding box center [550, 112] width 147 height 20
click at [277, 102] on div "My Account" at bounding box center [275, 112] width 68 height 20
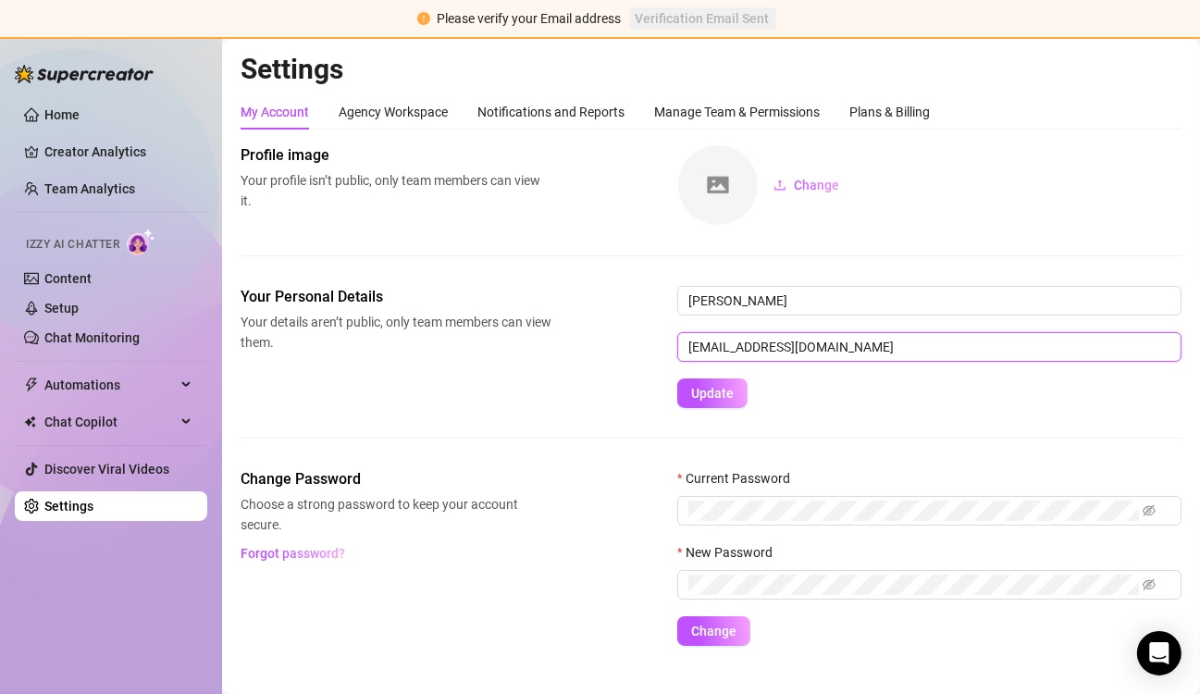
drag, startPoint x: 847, startPoint y: 348, endPoint x: 493, endPoint y: 317, distance: 354.8
click at [493, 317] on div "Your Personal Details Your details aren’t public, only team members can view th…" at bounding box center [711, 347] width 941 height 122
type input "[PERSON_NAME][EMAIL_ADDRESS][DOMAIN_NAME]"
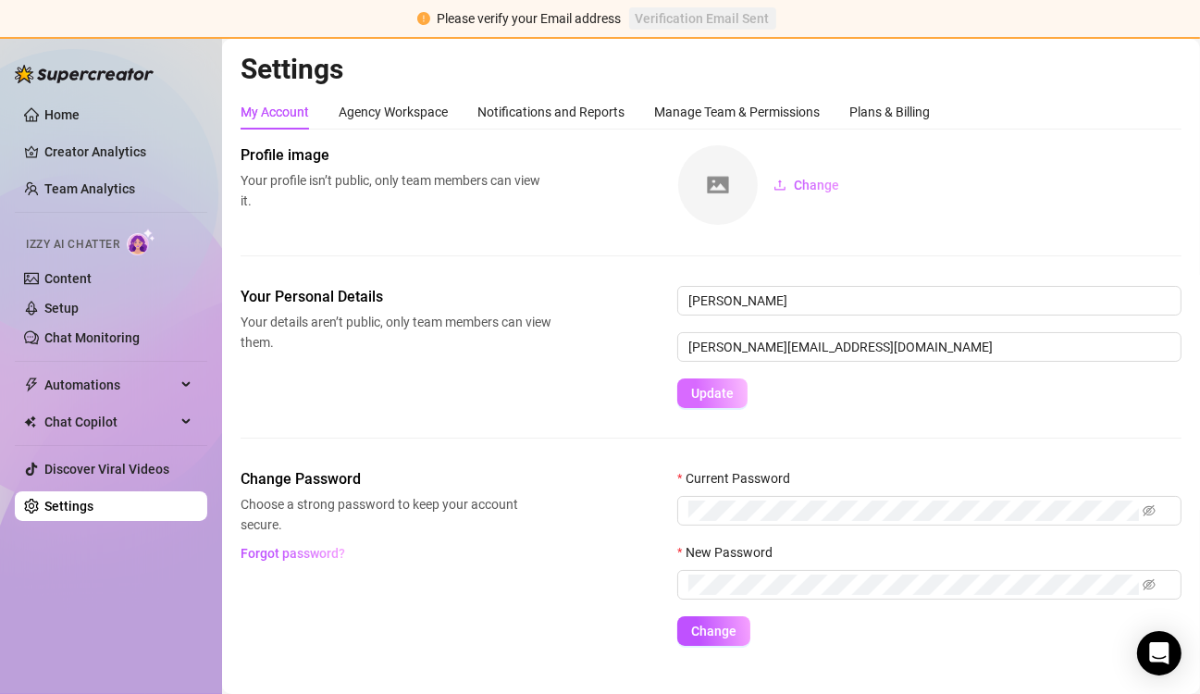
click at [726, 396] on span "Update" at bounding box center [712, 393] width 43 height 15
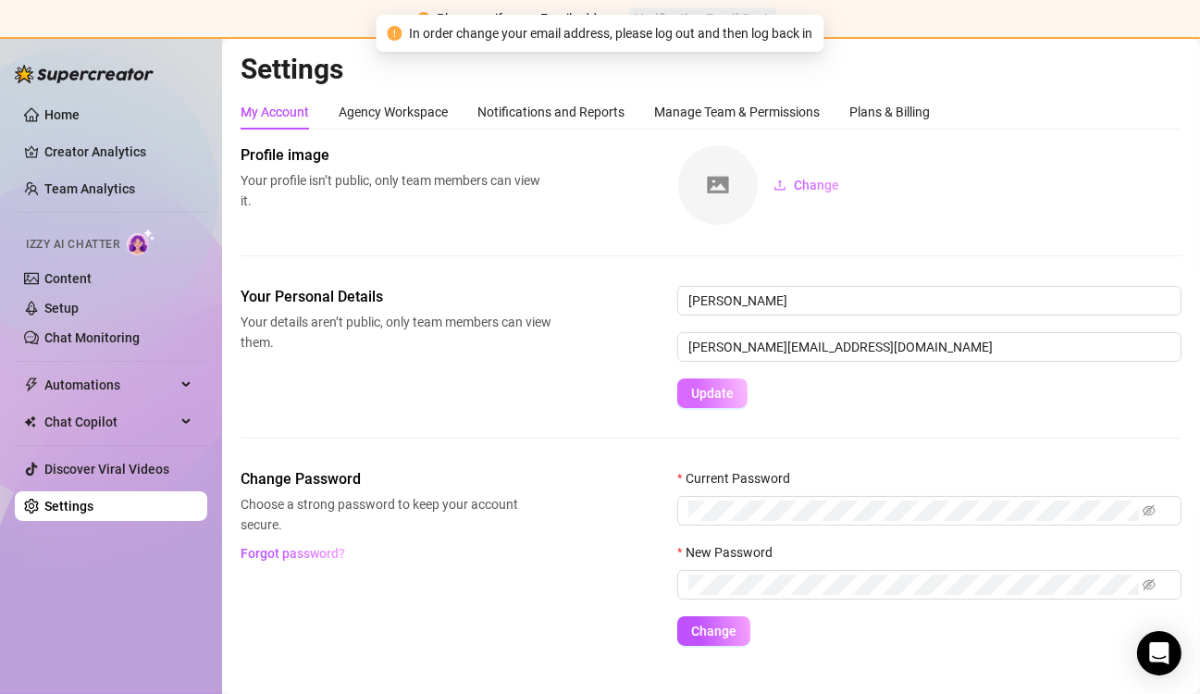
click at [717, 392] on span "Update" at bounding box center [712, 393] width 43 height 15
click at [412, 122] on div "Agency Workspace" at bounding box center [393, 111] width 109 height 35
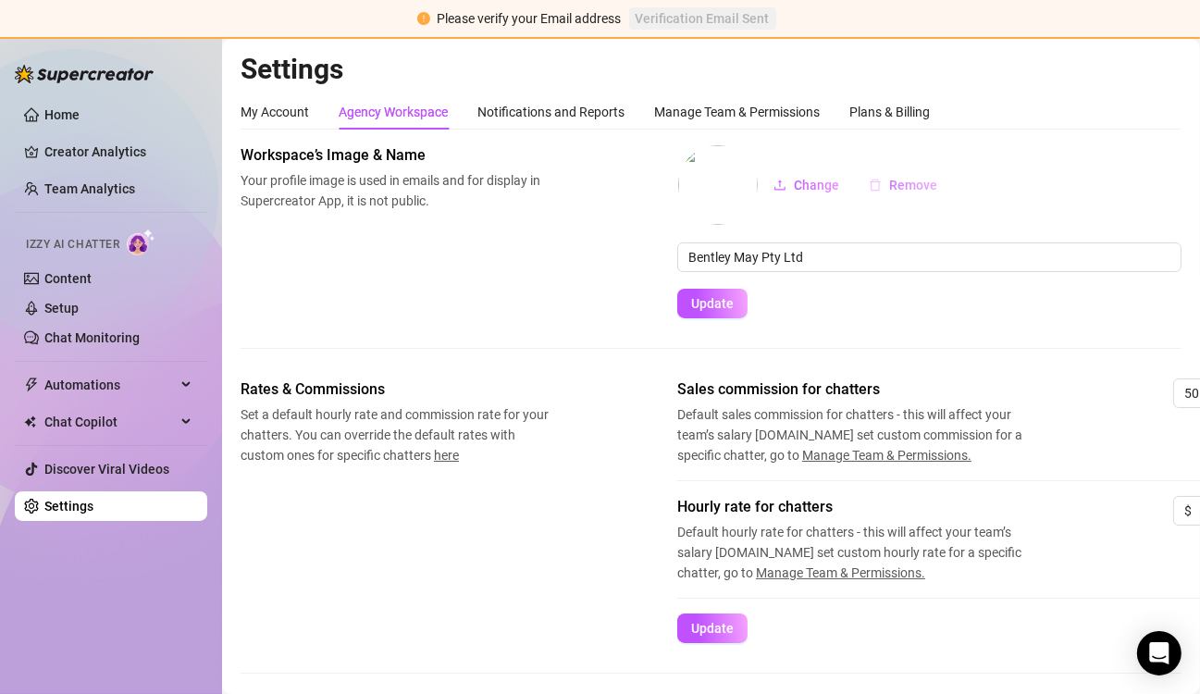
click at [930, 183] on span "Remove" at bounding box center [913, 185] width 48 height 15
click at [457, 202] on span "Your profile image is used in emails and for display in Supercreator App, it is…" at bounding box center [396, 190] width 311 height 41
click at [283, 115] on div "My Account" at bounding box center [275, 112] width 68 height 20
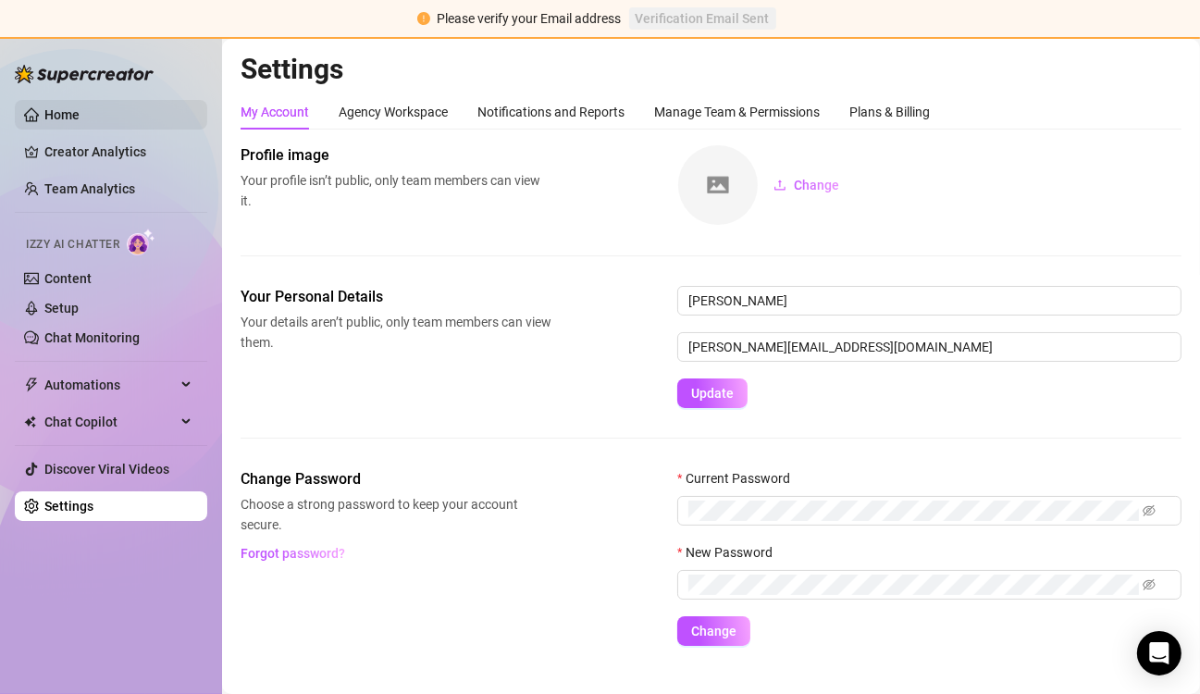
click at [55, 107] on link "Home" at bounding box center [61, 114] width 35 height 15
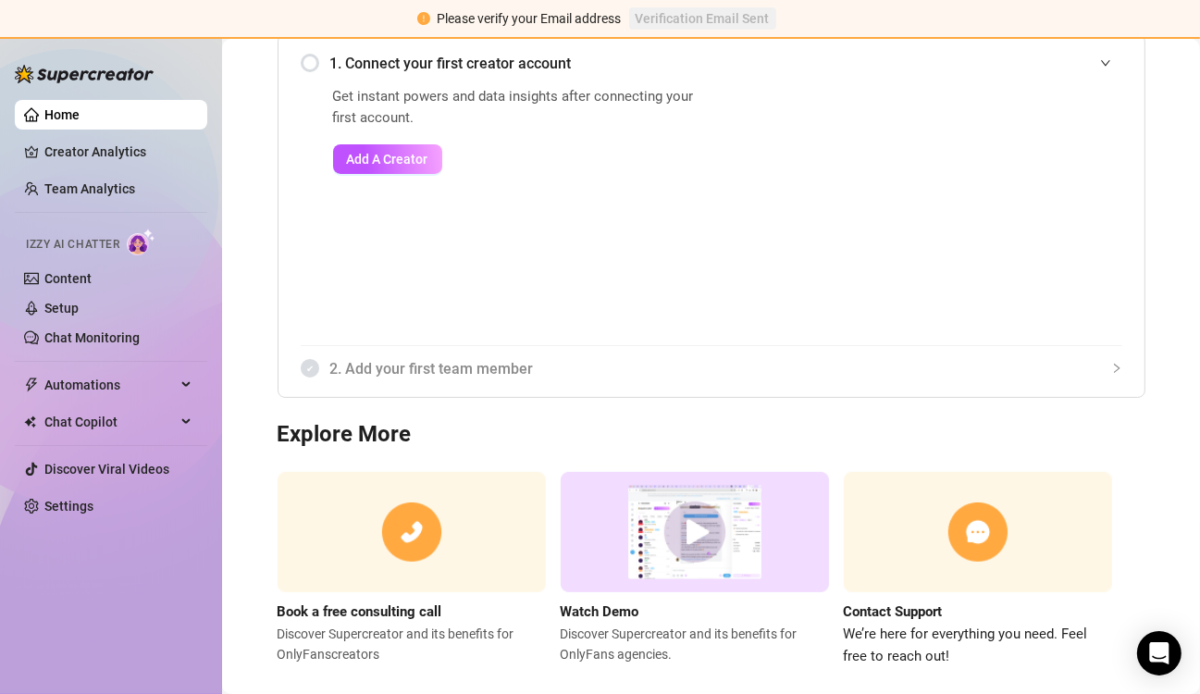
scroll to position [251, 0]
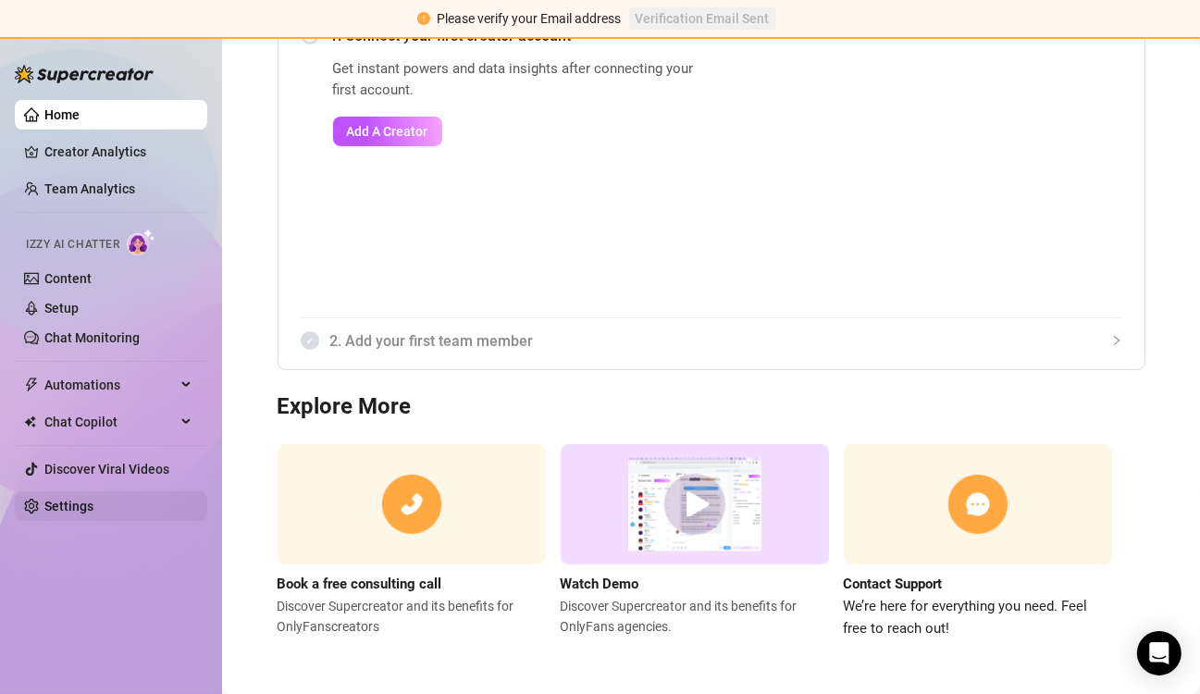
click at [88, 499] on link "Settings" at bounding box center [68, 506] width 49 height 15
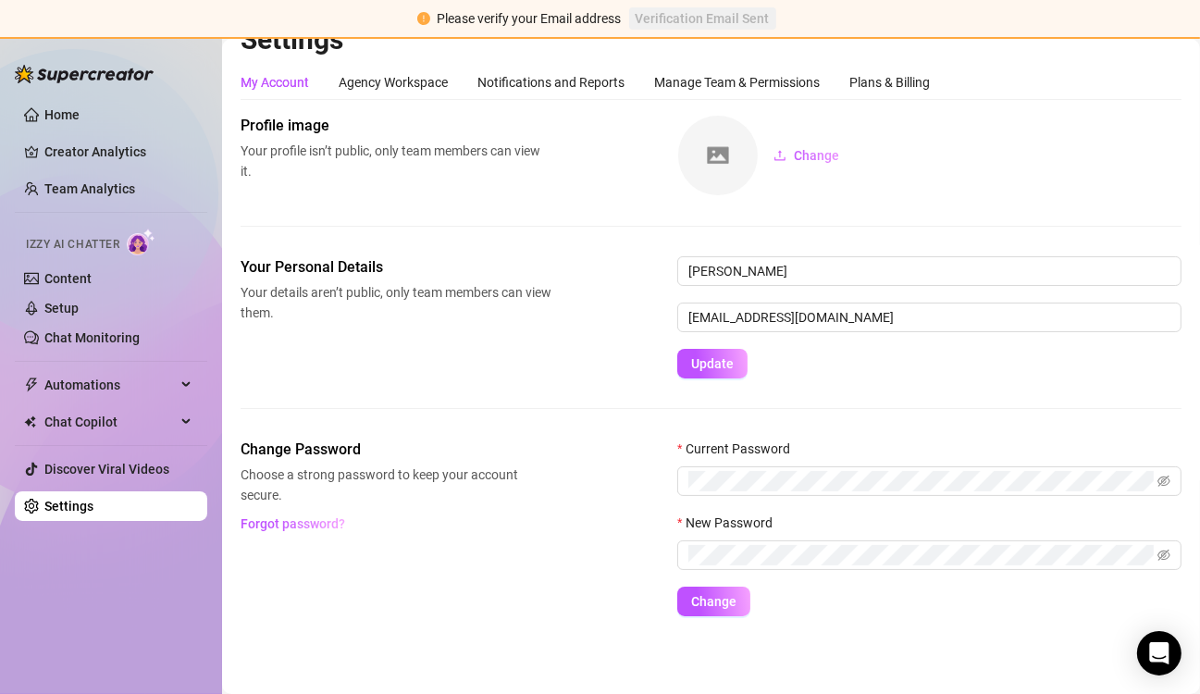
scroll to position [30, 0]
click at [766, 72] on div "Manage Team & Permissions" at bounding box center [737, 82] width 166 height 20
click at [778, 78] on div "Manage Team & Permissions" at bounding box center [737, 82] width 166 height 20
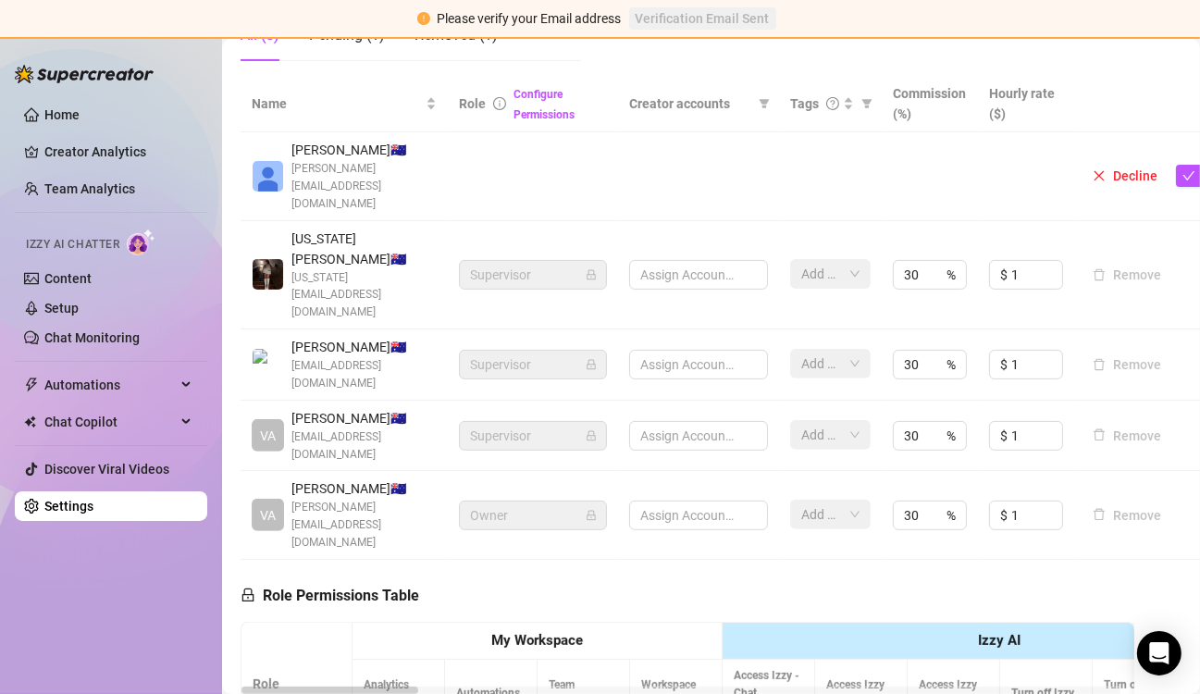
scroll to position [414, 0]
drag, startPoint x: 328, startPoint y: 433, endPoint x: 291, endPoint y: 424, distance: 37.3
click at [291, 498] on span "[PERSON_NAME][EMAIL_ADDRESS][DOMAIN_NAME]" at bounding box center [363, 524] width 145 height 53
click at [382, 498] on span "[PERSON_NAME][EMAIL_ADDRESS][DOMAIN_NAME]" at bounding box center [363, 524] width 145 height 53
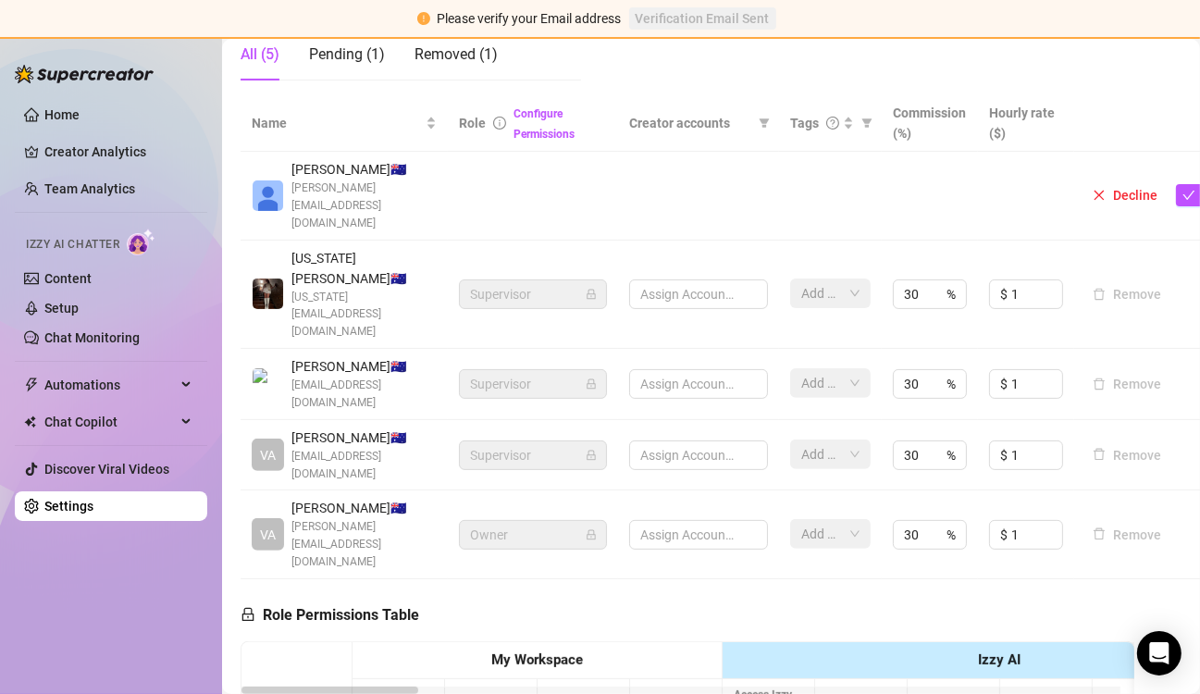
scroll to position [393, 80]
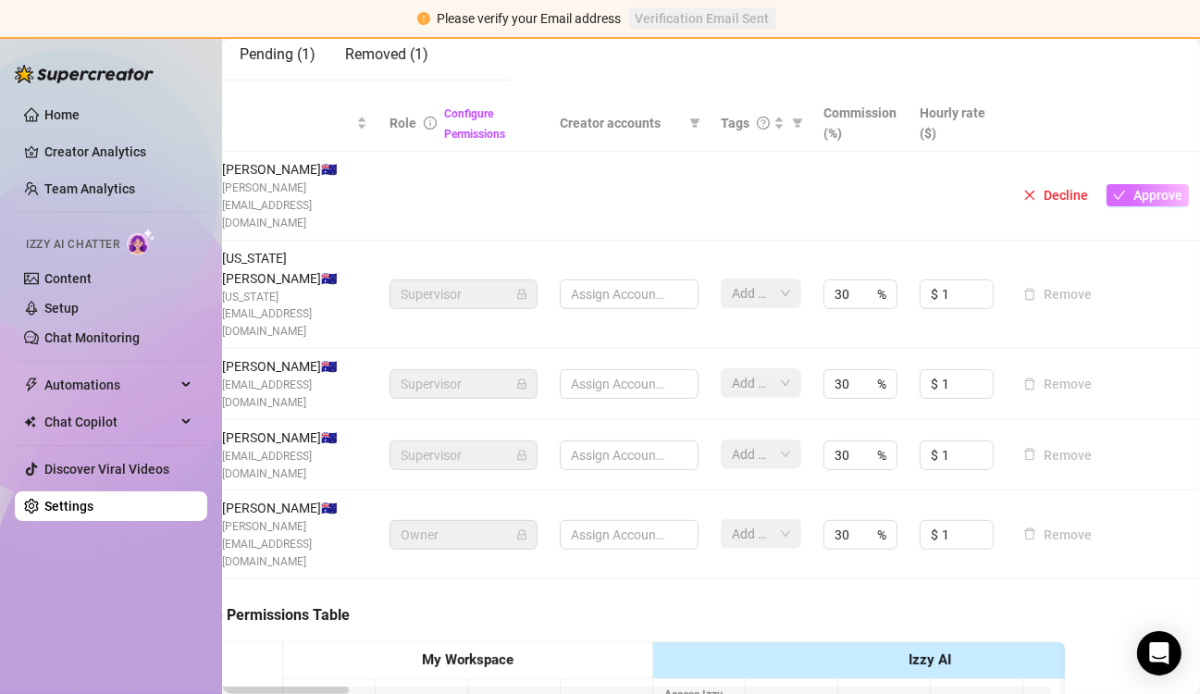
click at [1133, 188] on span "Approve" at bounding box center [1157, 195] width 49 height 15
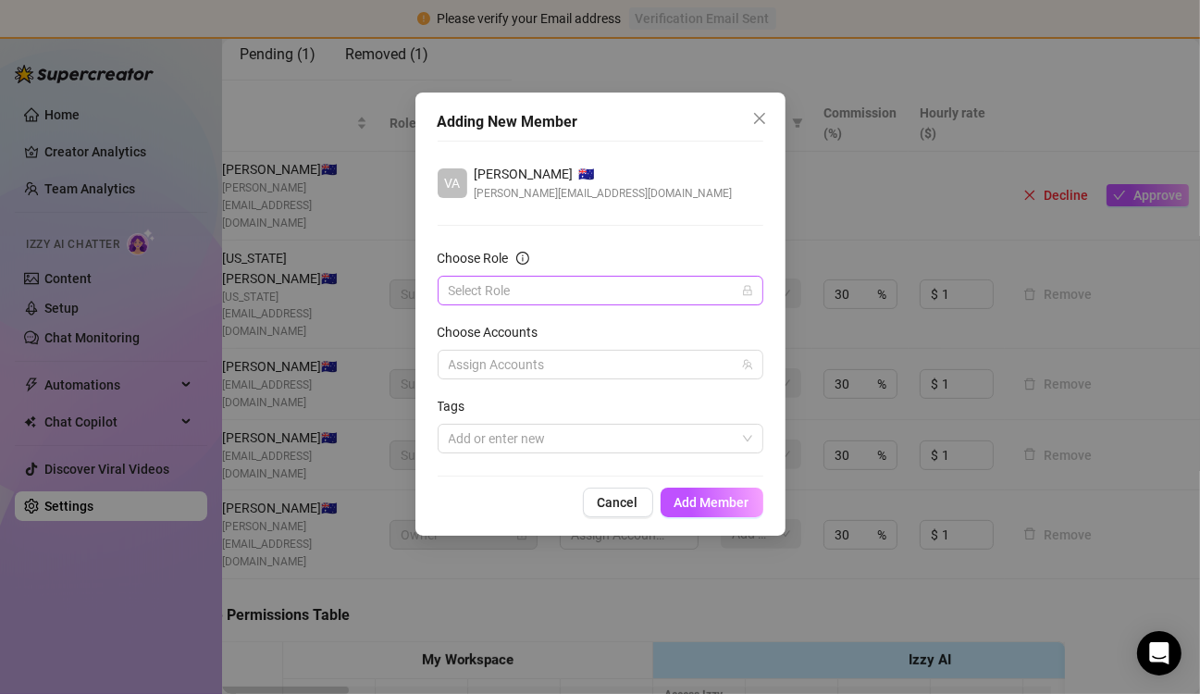
click at [598, 287] on input "Choose Role" at bounding box center [592, 291] width 287 height 28
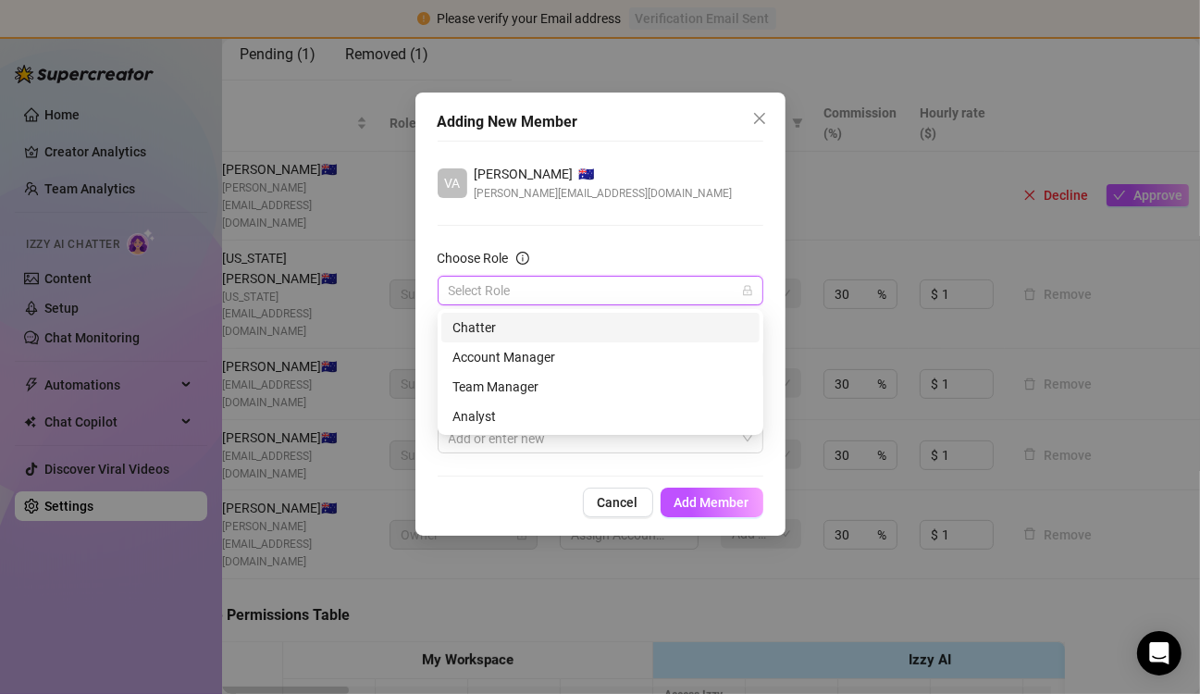
click at [516, 256] on icon "info-circle" at bounding box center [522, 258] width 13 height 13
click at [516, 277] on input "Choose Role" at bounding box center [592, 291] width 287 height 28
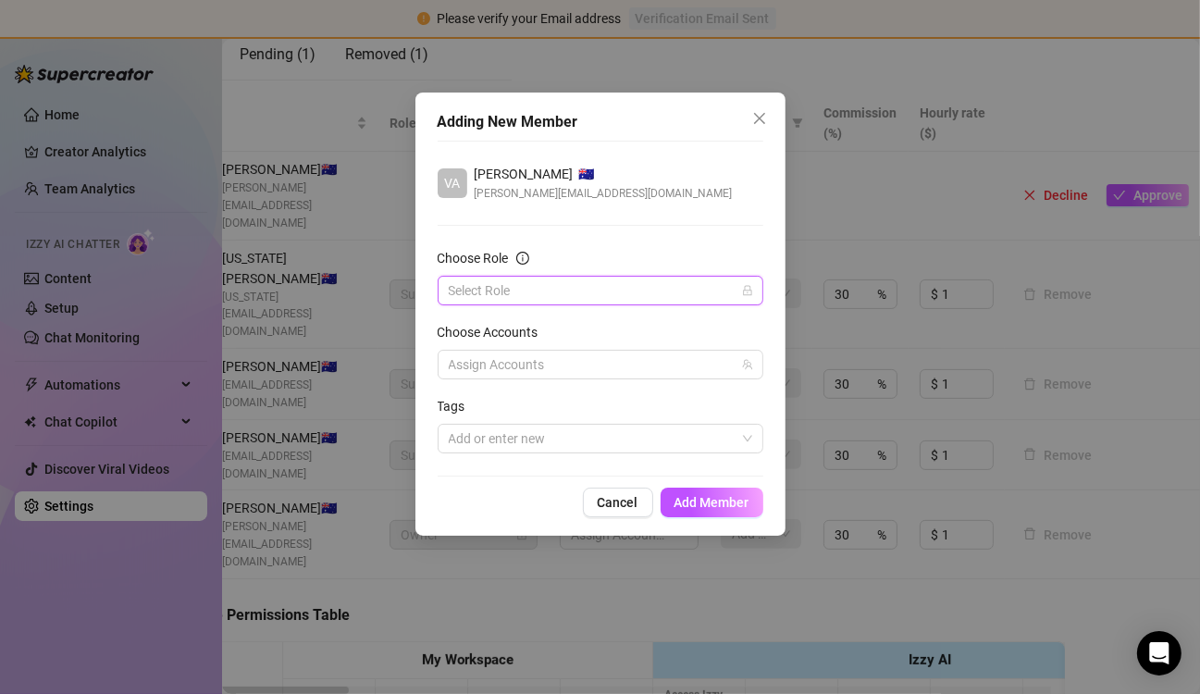
click at [489, 222] on div "VA [PERSON_NAME] 🇦🇺 [PERSON_NAME][EMAIL_ADDRESS][DOMAIN_NAME] Choose Role Selec…" at bounding box center [601, 309] width 326 height 336
click at [586, 490] on button "Cancel" at bounding box center [618, 503] width 70 height 30
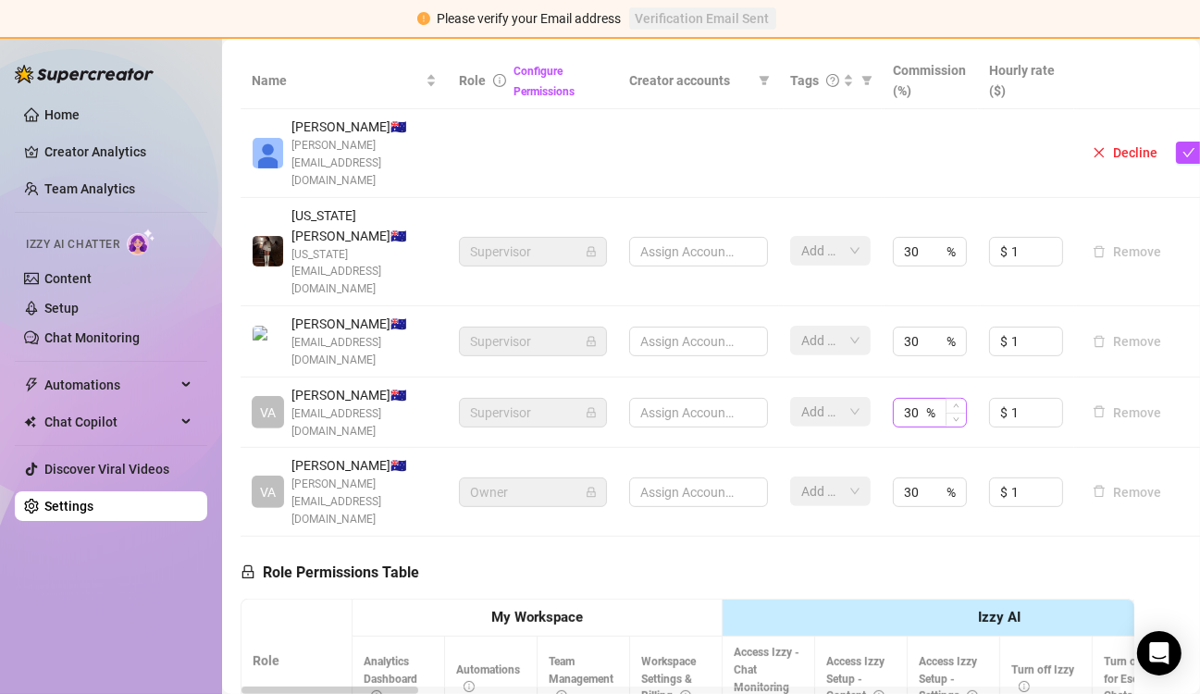
scroll to position [435, 0]
click at [44, 117] on link "Home" at bounding box center [61, 114] width 35 height 15
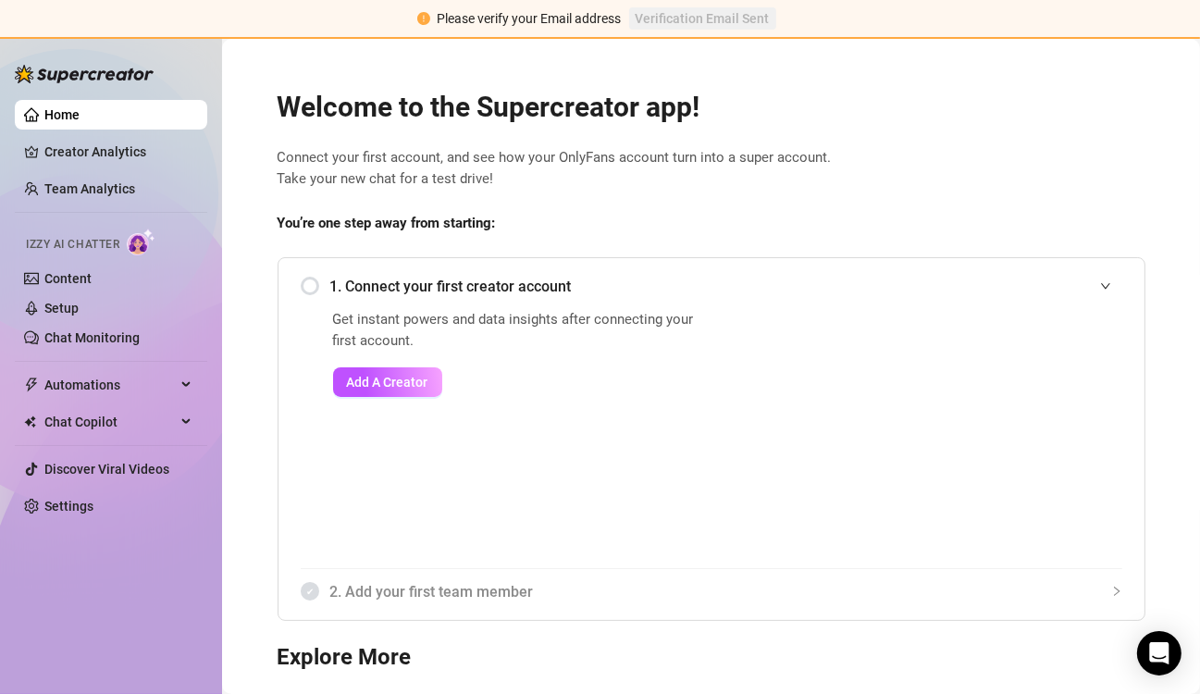
scroll to position [251, 0]
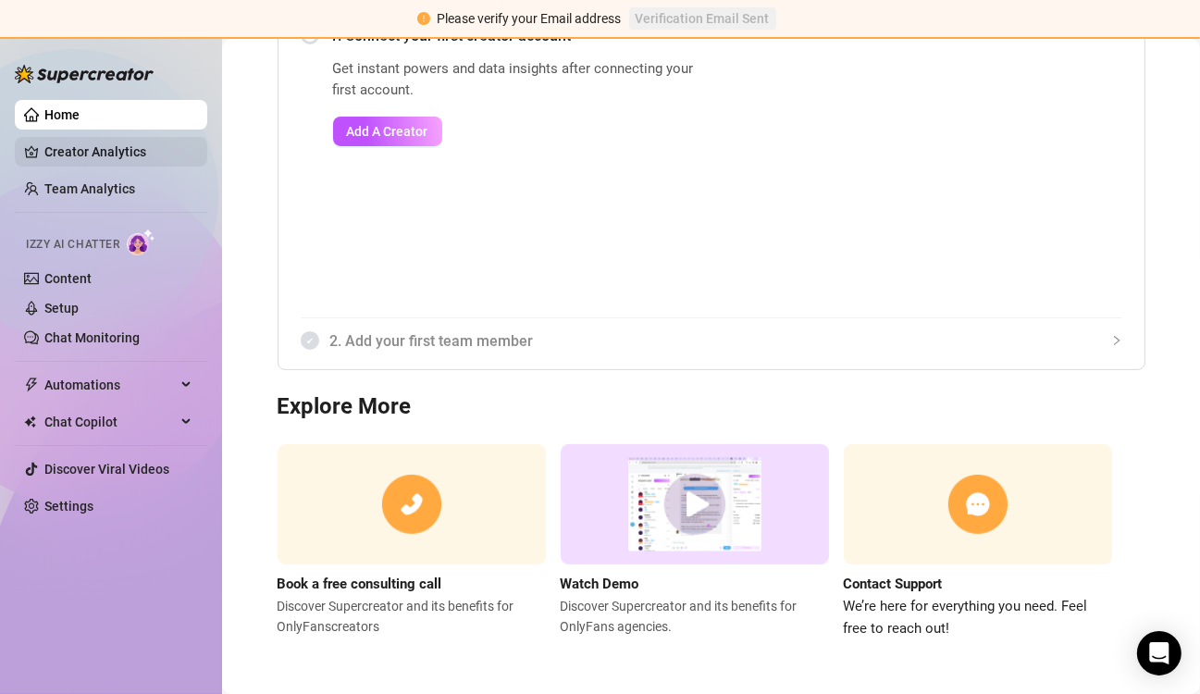
click at [89, 158] on link "Creator Analytics" at bounding box center [118, 152] width 148 height 30
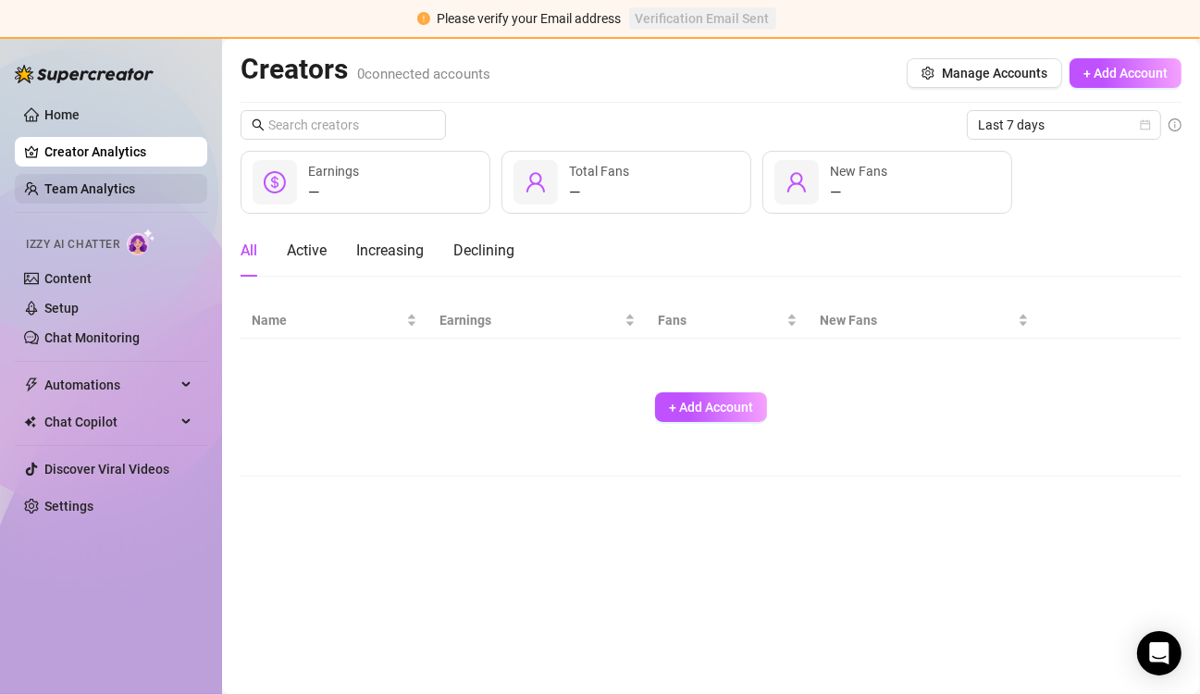
click at [68, 196] on link "Team Analytics" at bounding box center [89, 188] width 91 height 15
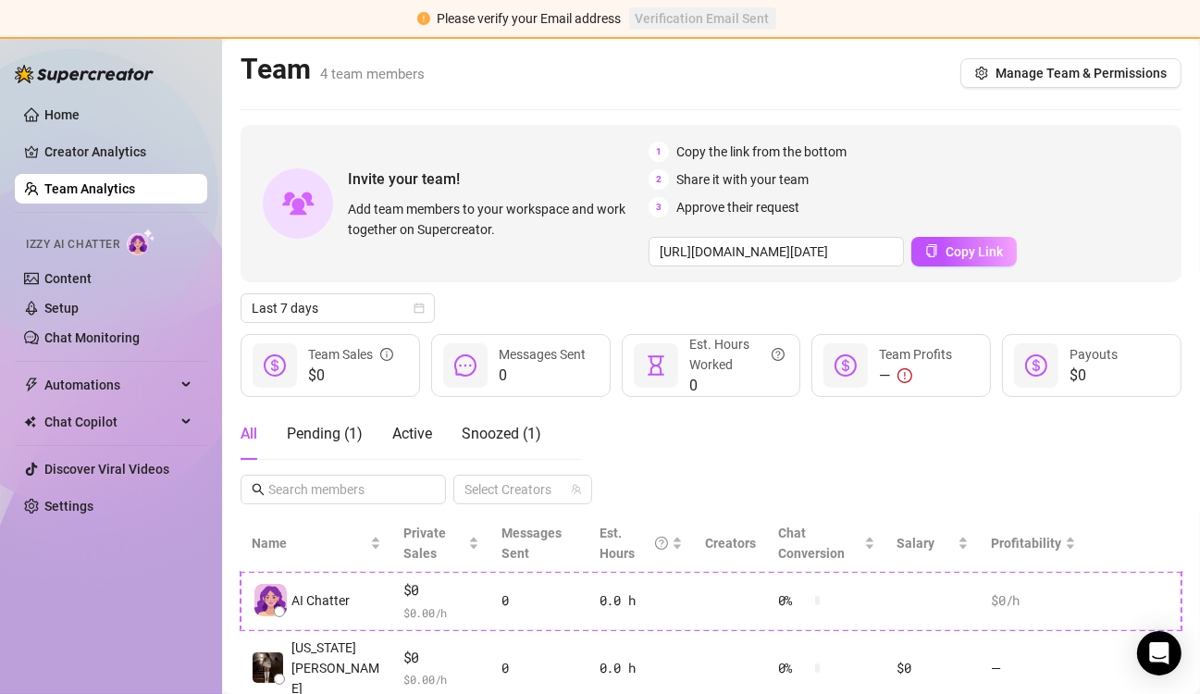
scroll to position [221, 0]
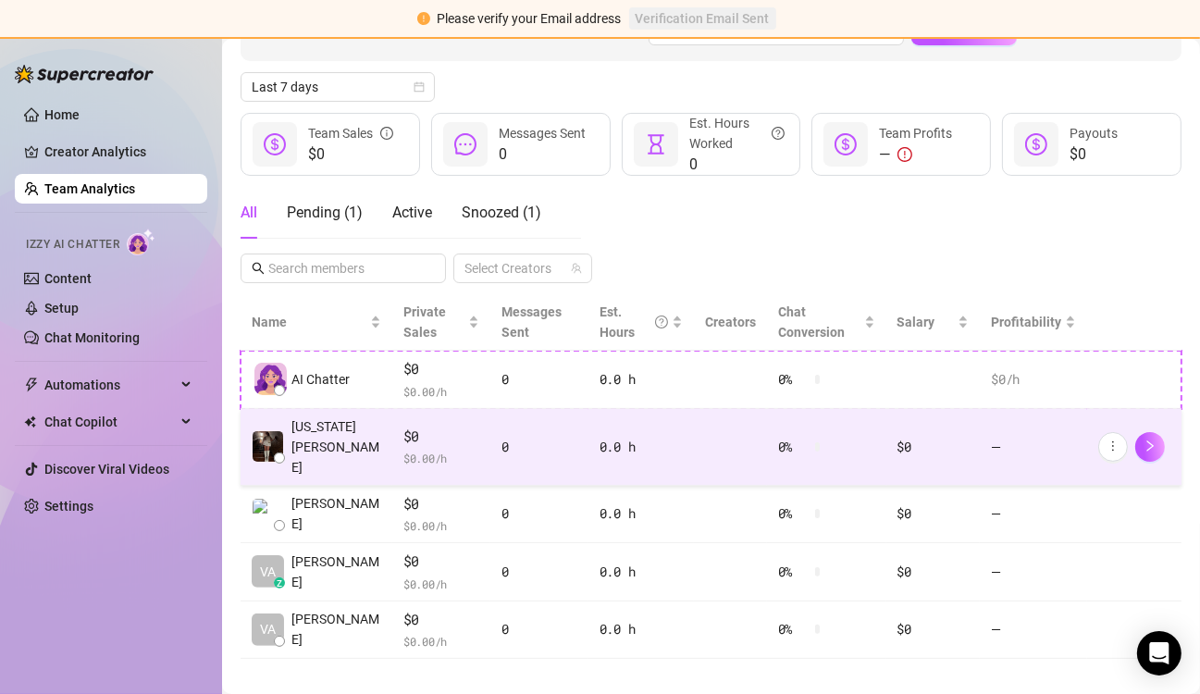
click at [1151, 440] on div at bounding box center [1134, 447] width 72 height 30
click at [1144, 439] on icon "right" at bounding box center [1150, 445] width 13 height 13
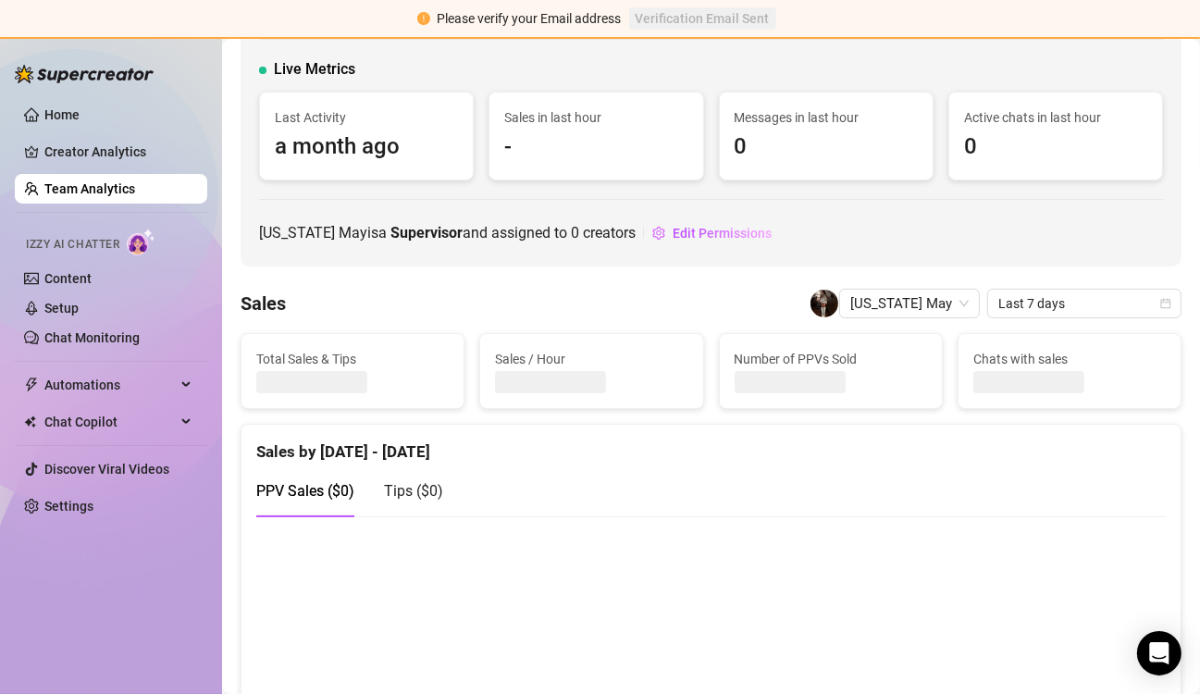
scroll to position [103, 0]
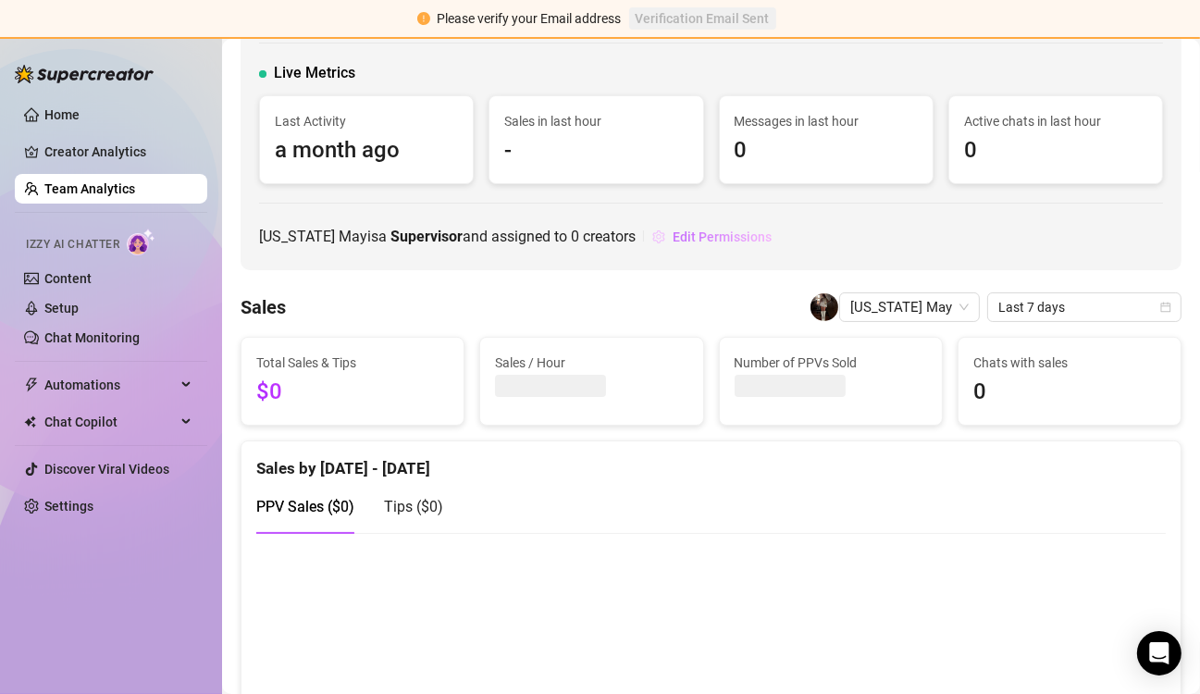
click at [664, 245] on button "Edit Permissions" at bounding box center [711, 237] width 121 height 30
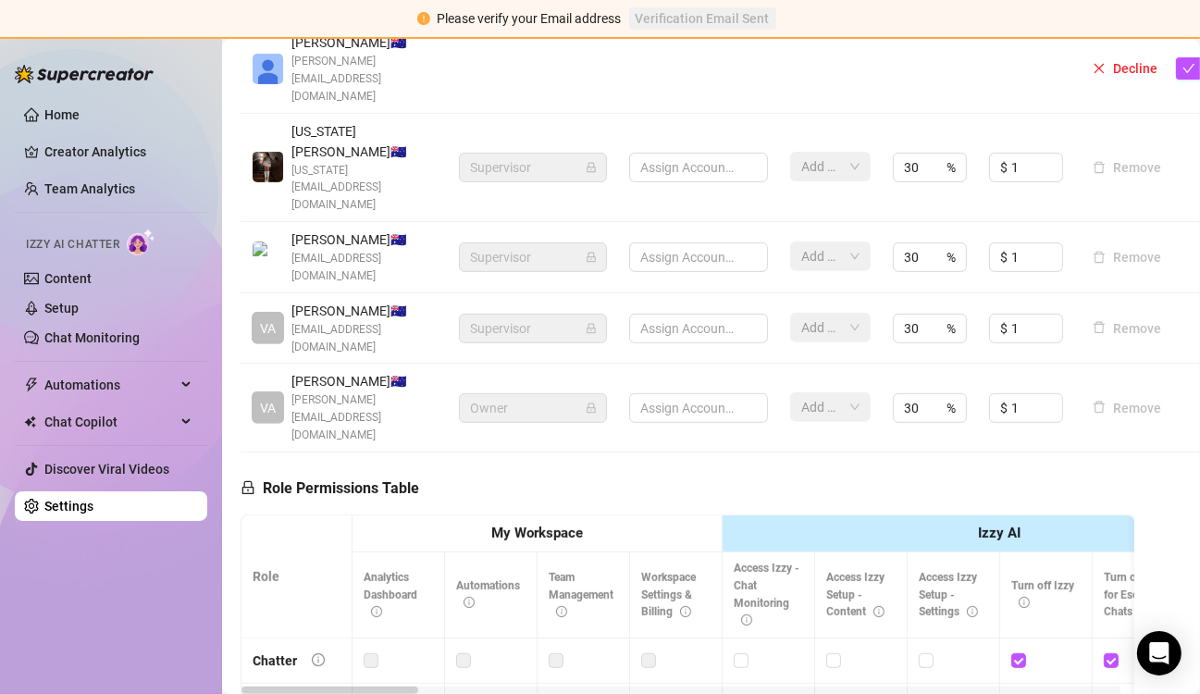
scroll to position [527, 0]
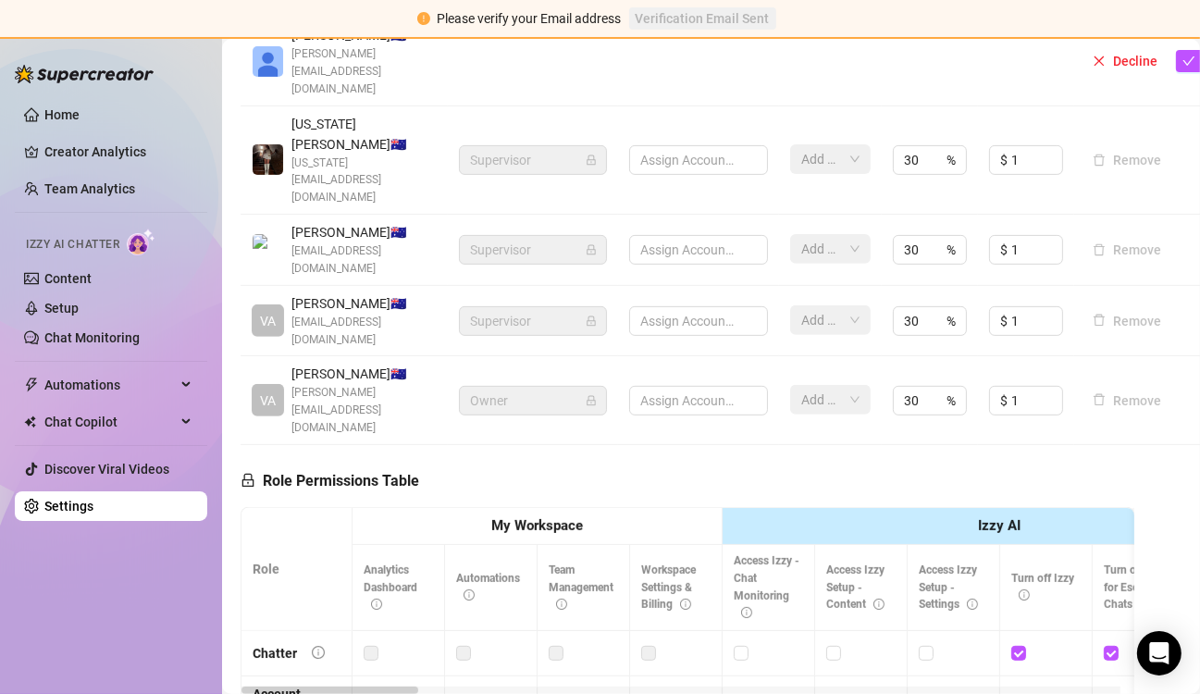
click at [307, 364] on span "[PERSON_NAME] 🇦🇺" at bounding box center [363, 374] width 145 height 20
drag, startPoint x: 330, startPoint y: 326, endPoint x: 291, endPoint y: 306, distance: 44.3
click at [291, 364] on div "VA [PERSON_NAME] 🇦🇺 [PERSON_NAME][EMAIL_ADDRESS][DOMAIN_NAME]" at bounding box center [344, 400] width 185 height 73
copy span "[PERSON_NAME][EMAIL_ADDRESS][DOMAIN_NAME]"
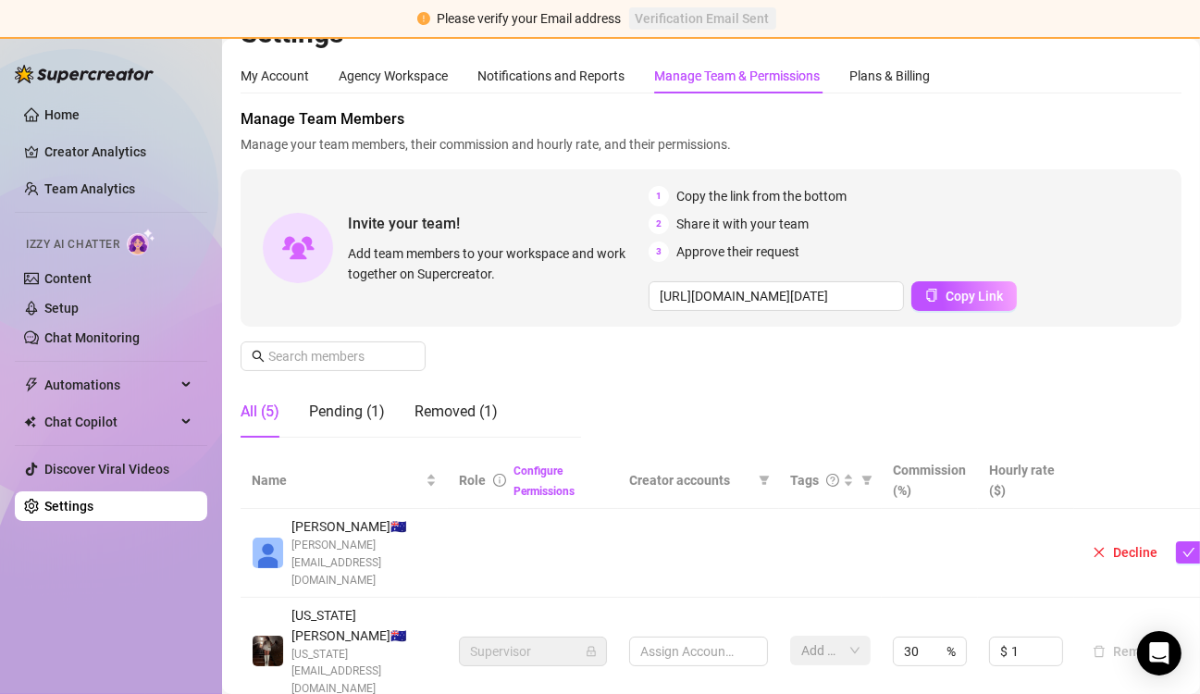
scroll to position [0, 0]
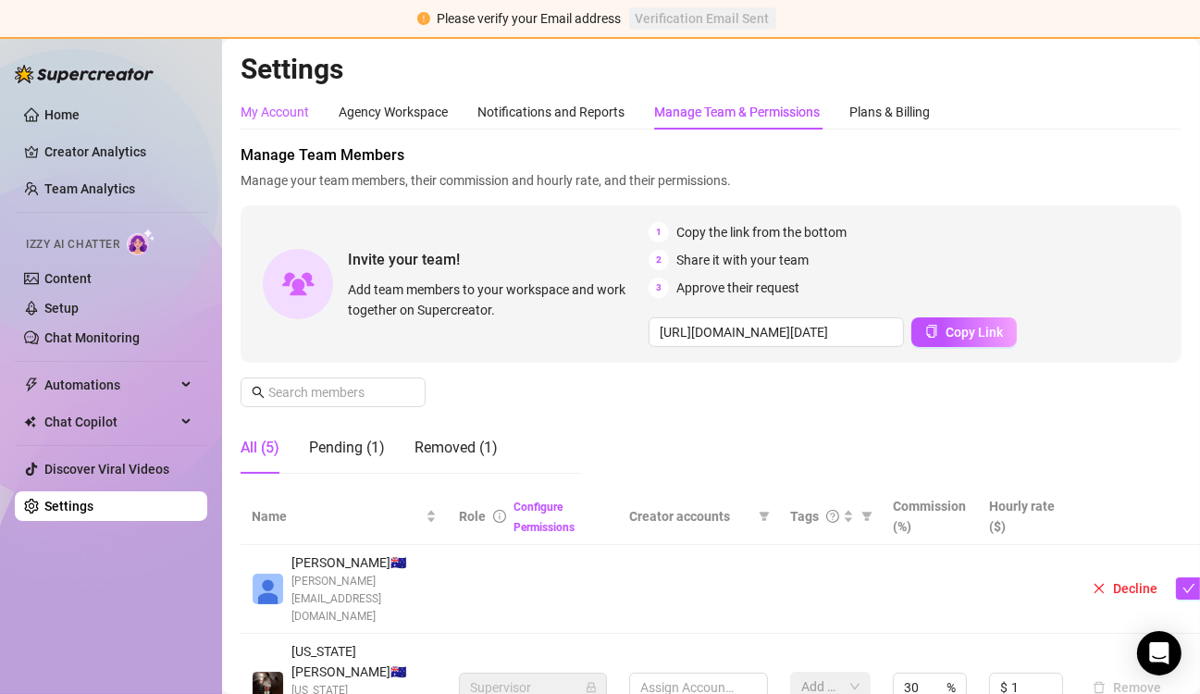
click at [264, 115] on div "My Account" at bounding box center [275, 112] width 68 height 20
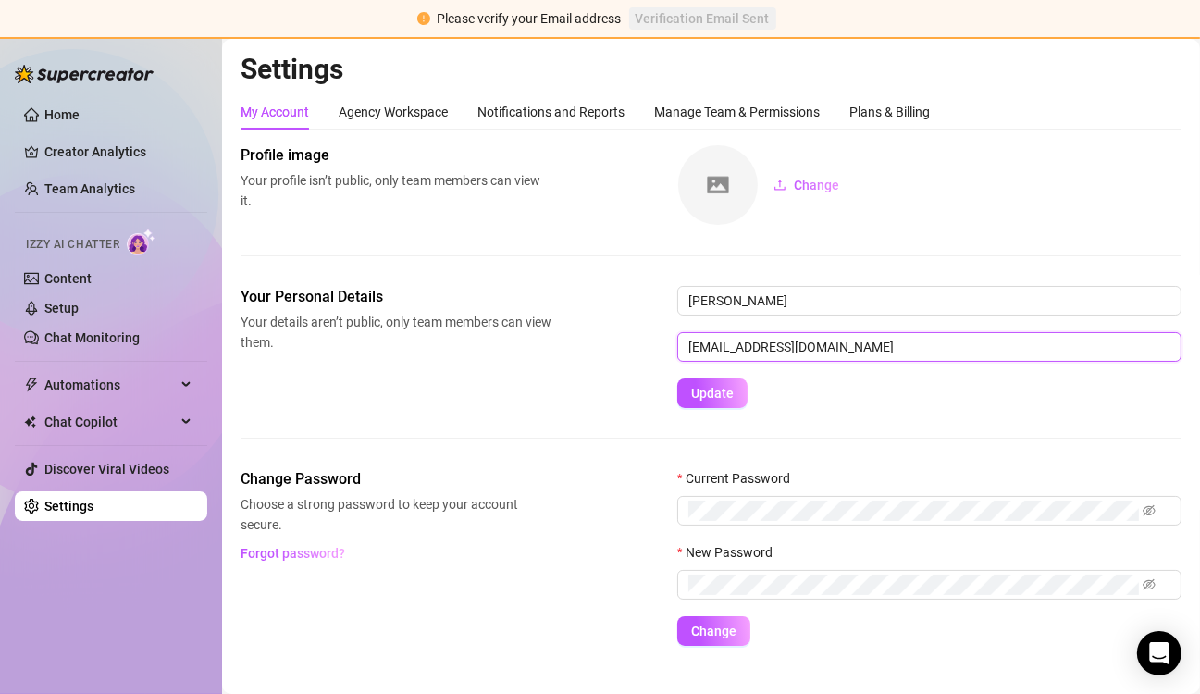
drag, startPoint x: 878, startPoint y: 343, endPoint x: 659, endPoint y: 353, distance: 219.5
click at [659, 353] on div "Your Personal Details Your details aren’t public, only team members can view th…" at bounding box center [711, 347] width 941 height 122
